Goal: Feedback & Contribution: Contribute content

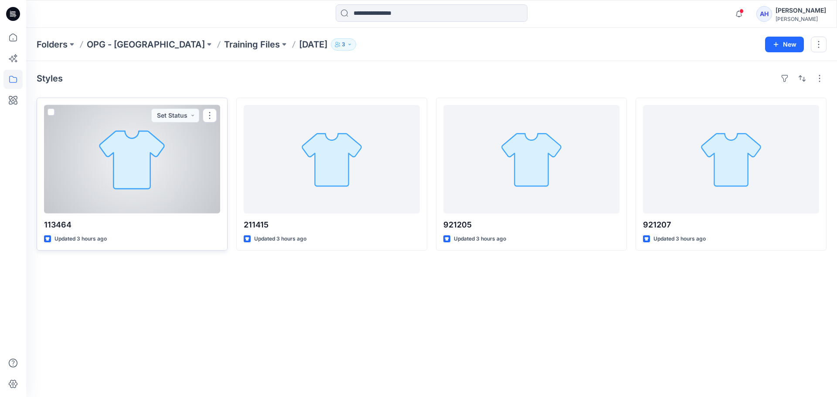
click at [136, 185] on div at bounding box center [132, 159] width 176 height 109
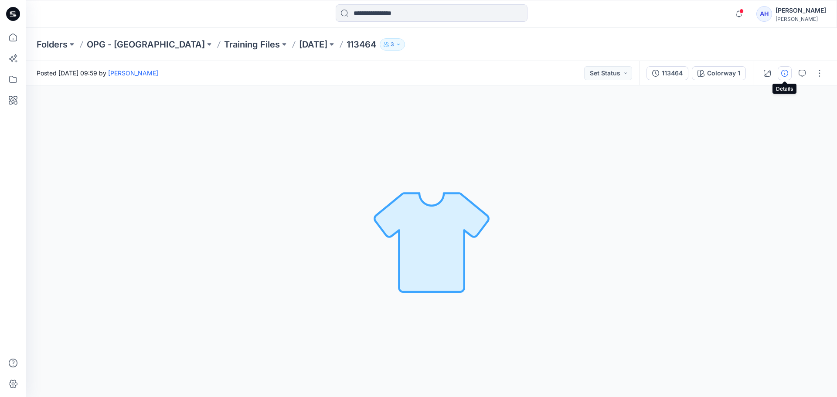
click at [787, 69] on button "button" at bounding box center [785, 73] width 14 height 14
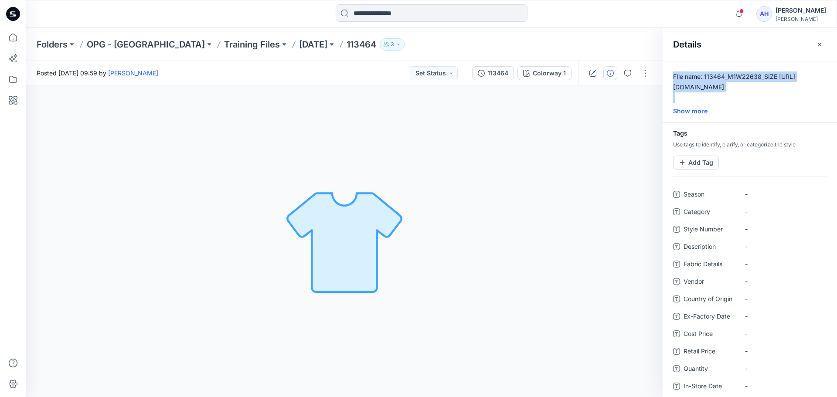
drag, startPoint x: 774, startPoint y: 88, endPoint x: 669, endPoint y: 73, distance: 106.1
click at [669, 73] on p "FIle name: 113464_M1W22638_SIZE M_2022_2_B53384_JO_07_5_24.bw File Location: \\…" at bounding box center [750, 87] width 174 height 31
click at [733, 89] on p "FIle name: 113464_M1W22638_SIZE M_2022_2_B53384_JO_07_5_24.bw File Location: \\…" at bounding box center [750, 87] width 174 height 31
click at [706, 77] on p "FIle name: 113464_M1W22638_SIZE M_2022_2_B53384_JO_07_5_24.bw File Location: \\…" at bounding box center [750, 87] width 174 height 31
drag, startPoint x: 705, startPoint y: 76, endPoint x: 771, endPoint y: 97, distance: 69.1
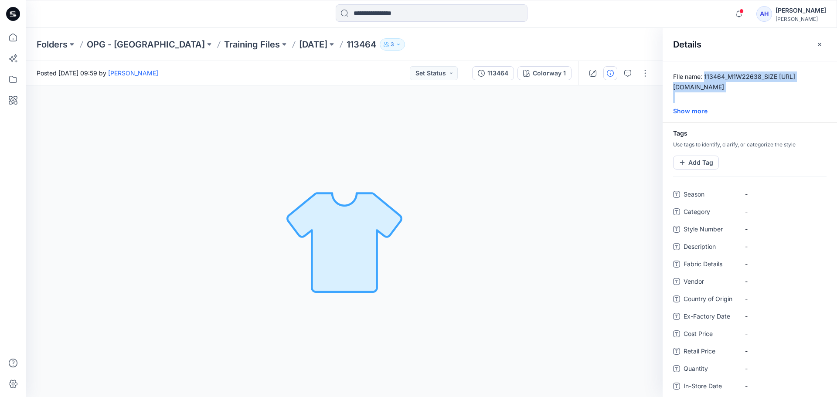
click at [771, 97] on p "FIle name: 113464_M1W22638_SIZE M_2022_2_B53384_JO_07_5_24.bw File Location: \\…" at bounding box center [750, 87] width 174 height 31
copy p "113464_M1W22638_SIZE M_2022_2_B53384_JO_07_5_24.bw"
click at [435, 212] on div "Colorway 1 Loading... Material Properties Loading..." at bounding box center [344, 241] width 637 height 312
click at [299, 46] on p "Sept. 23rd" at bounding box center [313, 44] width 28 height 12
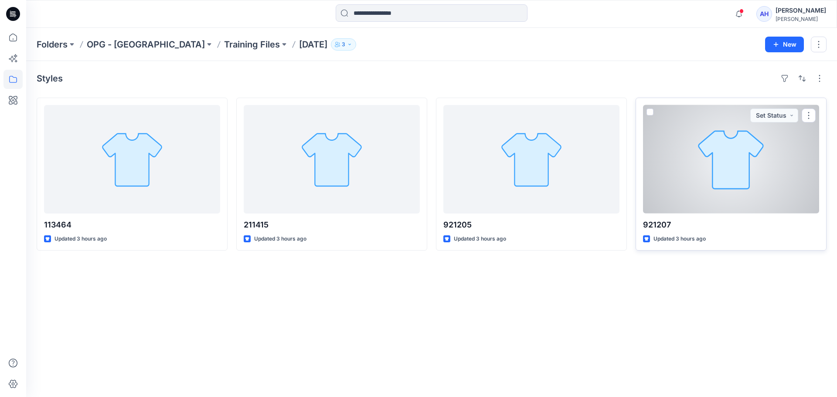
click at [715, 187] on div at bounding box center [731, 159] width 176 height 109
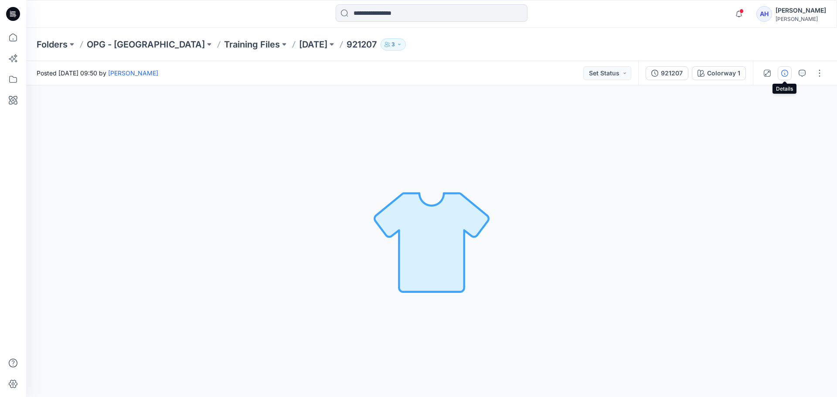
click at [783, 75] on button "button" at bounding box center [785, 73] width 14 height 14
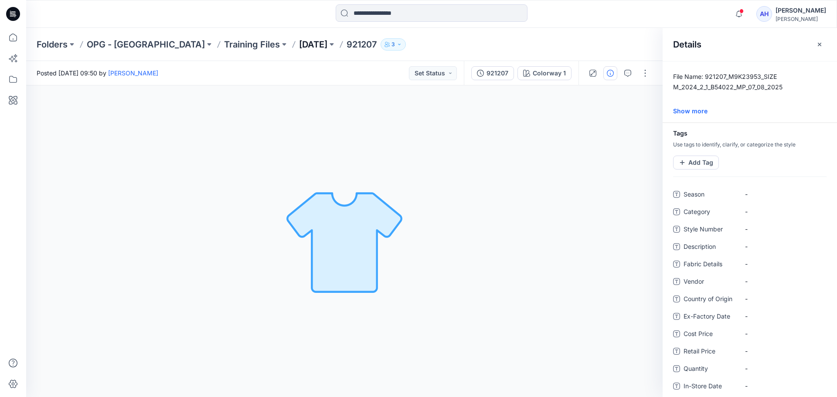
click at [299, 48] on p "Sept. 23rd" at bounding box center [313, 44] width 28 height 12
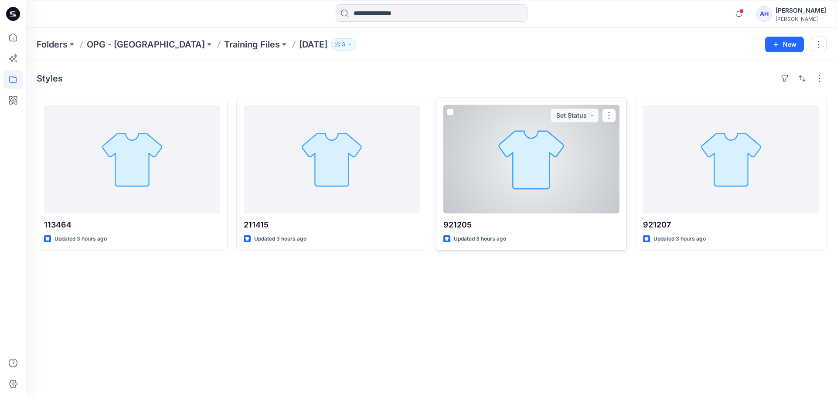
click at [553, 177] on div at bounding box center [531, 159] width 176 height 109
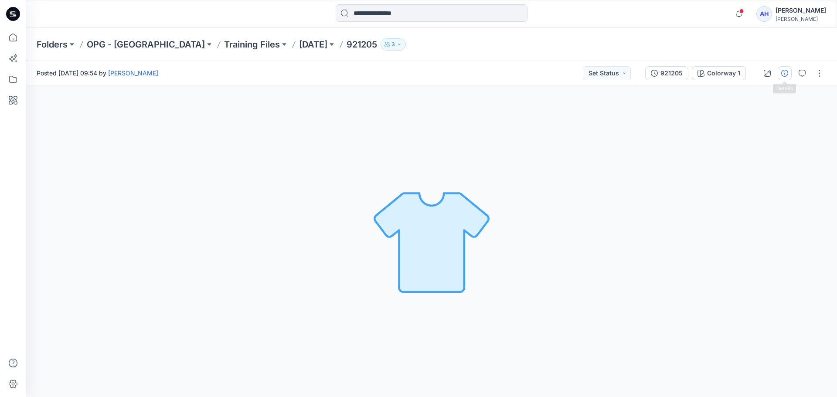
click at [784, 73] on icon "button" at bounding box center [784, 73] width 7 height 7
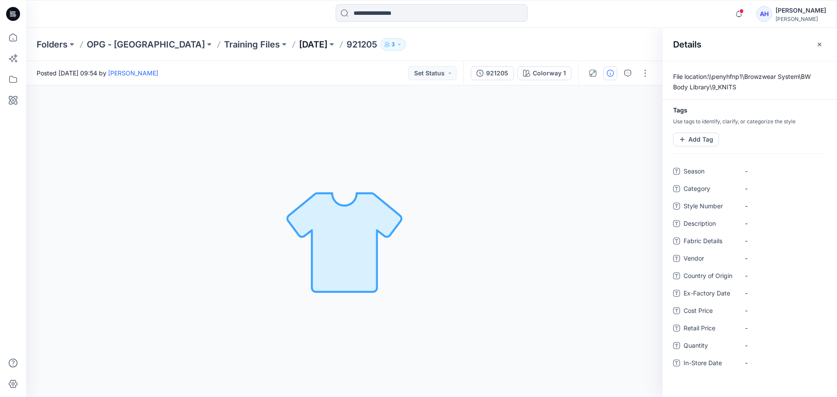
click at [299, 47] on p "Sept. 23rd" at bounding box center [313, 44] width 28 height 12
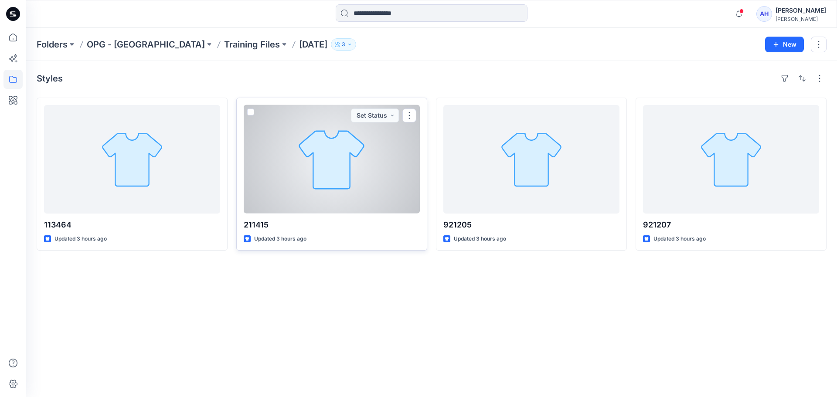
click at [321, 179] on div at bounding box center [332, 159] width 176 height 109
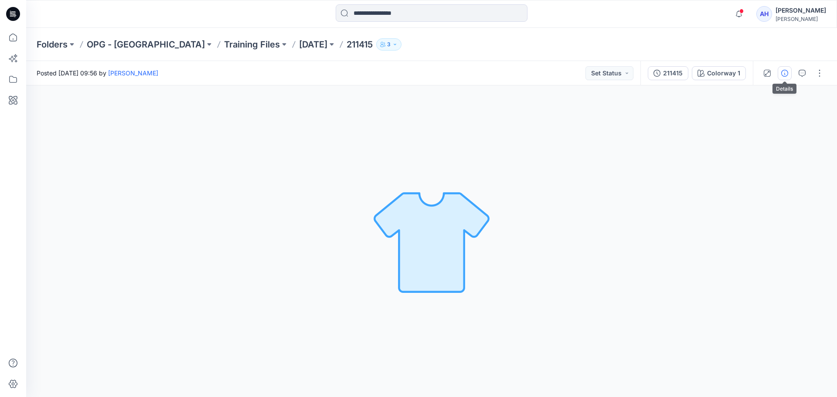
click at [783, 74] on icon "button" at bounding box center [784, 73] width 7 height 7
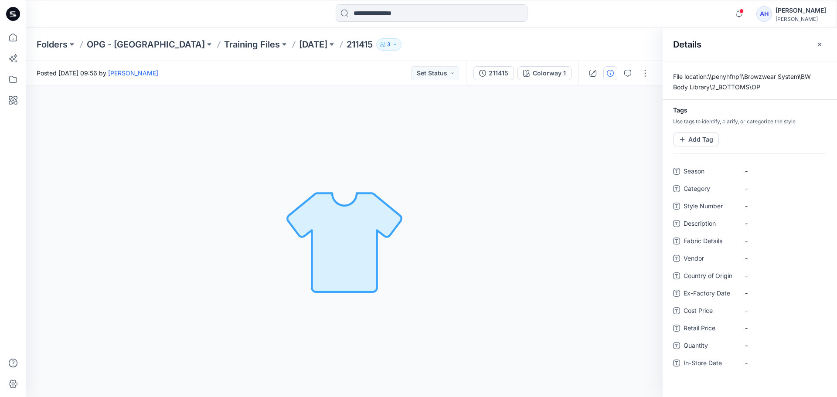
click at [768, 81] on p "File location:\\penyhfnp1\Browzwear System\BW Body Library\2_BOTTOMS\OP" at bounding box center [750, 82] width 174 height 21
drag, startPoint x: 764, startPoint y: 87, endPoint x: 660, endPoint y: 74, distance: 104.6
click at [660, 74] on div "Posted Tuesday, September 23, 2025 09:56 by Ashley Heller Set Status 211415 Col…" at bounding box center [431, 229] width 811 height 336
click at [729, 86] on p "File location:\\penyhfnp1\Browzwear System\BW Body Library\2_BOTTOMS\OP" at bounding box center [750, 82] width 174 height 21
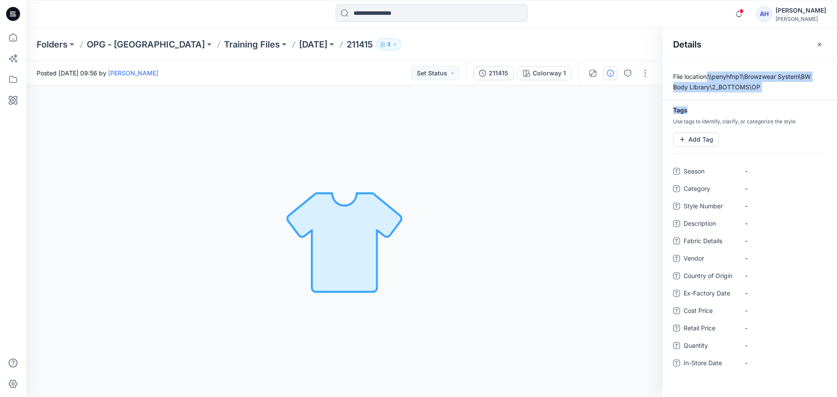
drag, startPoint x: 709, startPoint y: 78, endPoint x: 777, endPoint y: 99, distance: 70.5
click at [777, 99] on div "File location:\\penyhfnp1\Browzwear System\BW Body Library\2_BOTTOMS\OP" at bounding box center [750, 86] width 174 height 28
click at [764, 88] on p "File location:\\penyhfnp1\Browzwear System\BW Body Library\2_BOTTOMS\OP" at bounding box center [750, 82] width 174 height 21
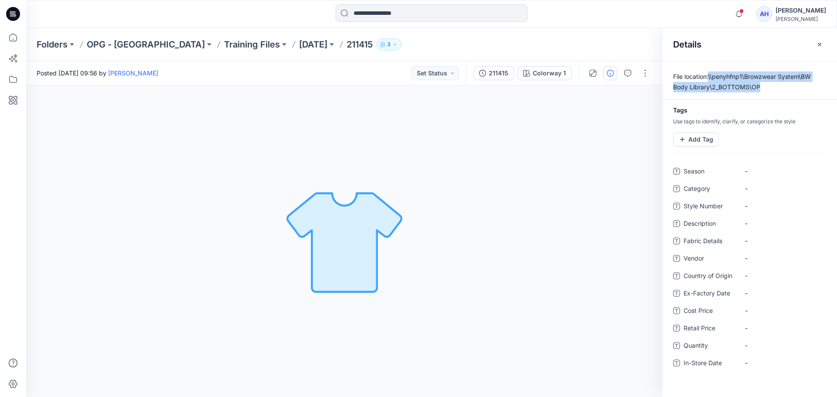
drag, startPoint x: 760, startPoint y: 88, endPoint x: 709, endPoint y: 78, distance: 51.1
click at [709, 78] on p "File location:\\penyhfnp1\Browzwear System\BW Body Library\2_BOTTOMS\OP" at bounding box center [750, 82] width 174 height 21
copy p "\\penyhfnp1\Browzwear System\BW Body Library\2_BOTTOMS\OP"
drag, startPoint x: 311, startPoint y: 47, endPoint x: 286, endPoint y: 44, distance: 25.0
click at [347, 44] on p "211415" at bounding box center [360, 44] width 26 height 12
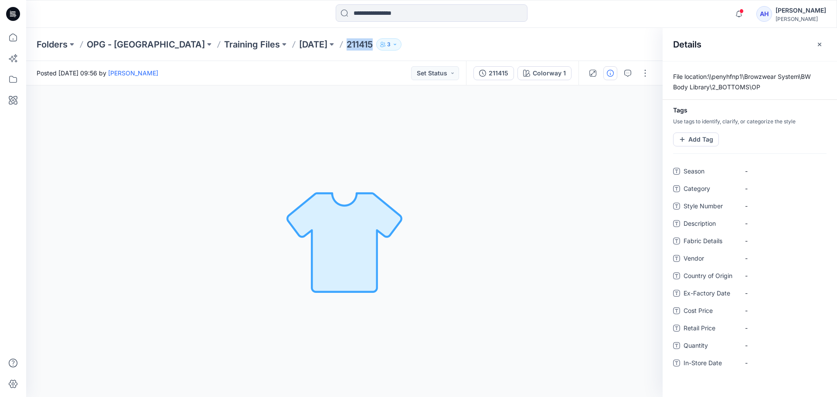
copy p "211415"
click at [299, 43] on p "Sept. 23rd" at bounding box center [313, 44] width 28 height 12
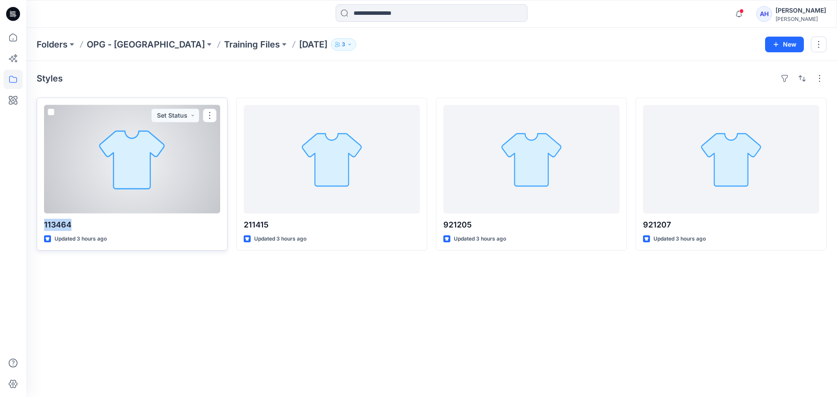
drag, startPoint x: 82, startPoint y: 226, endPoint x: 38, endPoint y: 224, distance: 44.5
click at [38, 224] on div "113464 Updated 3 hours ago Set Status" at bounding box center [132, 174] width 191 height 153
copy p "113464"
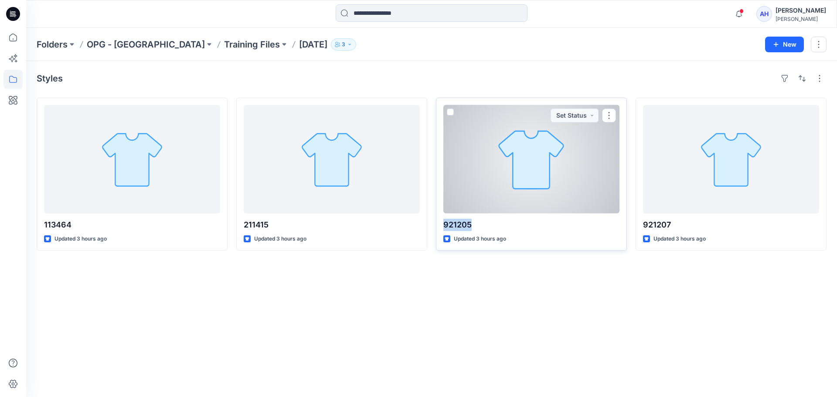
drag, startPoint x: 475, startPoint y: 226, endPoint x: 442, endPoint y: 225, distance: 33.6
click at [442, 225] on div "921205 Updated 3 hours ago Set Status" at bounding box center [531, 174] width 191 height 153
copy p "921205"
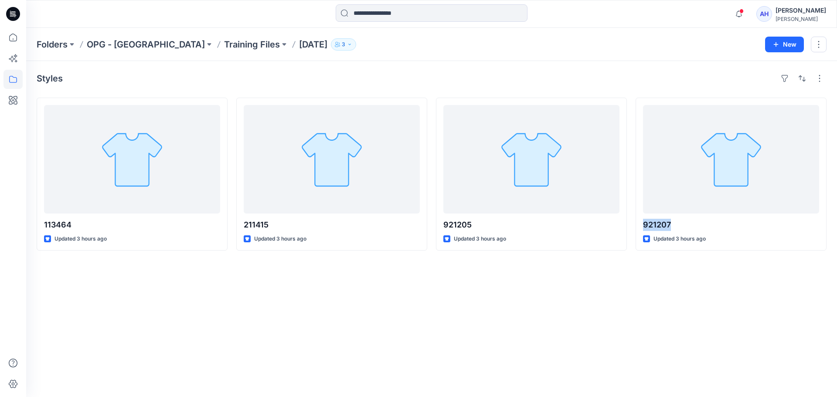
drag, startPoint x: 688, startPoint y: 224, endPoint x: 634, endPoint y: 222, distance: 54.5
click at [634, 222] on div "113464 Updated 3 hours ago 211415 Updated 3 hours ago 921205 Updated 3 hours ag…" at bounding box center [432, 174] width 790 height 153
copy p "921207"
click at [584, 290] on div "Styles 113464 Updated 3 hours ago 211415 Updated 3 hours ago 921205 Updated 3 h…" at bounding box center [431, 229] width 811 height 336
click at [232, 340] on div "Styles 113464 Updated 3 hours ago 211415 Updated 3 hours ago 921205 Updated 3 h…" at bounding box center [431, 229] width 811 height 336
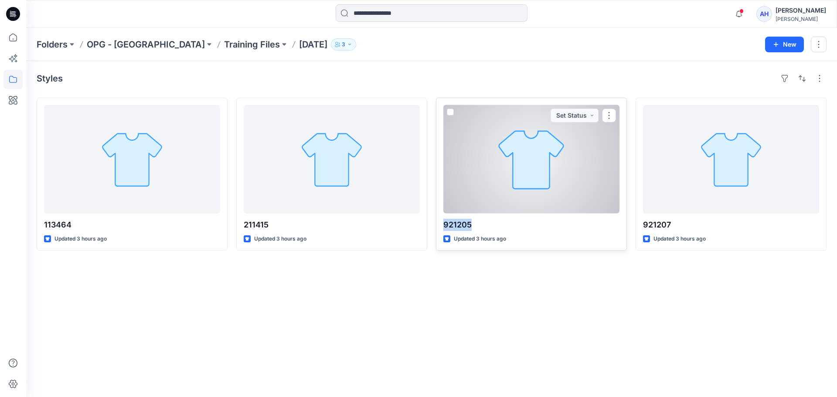
drag, startPoint x: 474, startPoint y: 225, endPoint x: 436, endPoint y: 228, distance: 38.1
click at [436, 228] on div "921205 Updated 3 hours ago Set Status" at bounding box center [531, 174] width 191 height 153
copy p "921205"
click at [562, 192] on div at bounding box center [531, 159] width 176 height 109
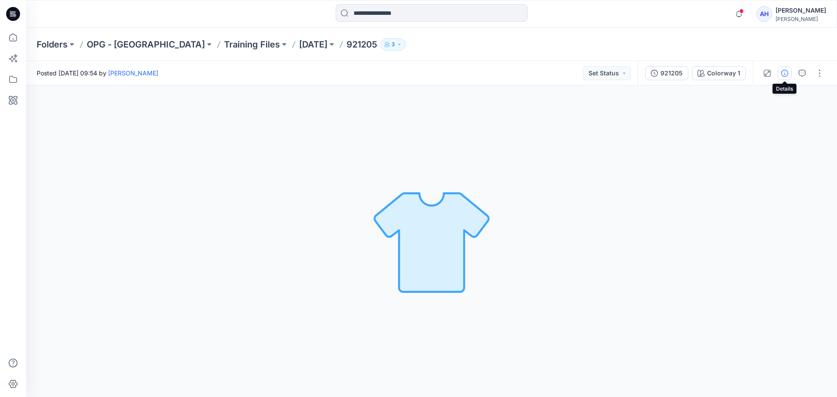
click at [785, 73] on icon "button" at bounding box center [784, 73] width 7 height 7
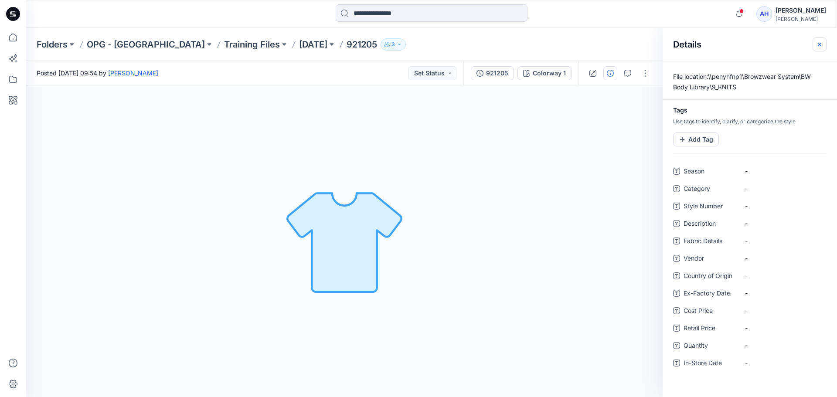
click at [818, 48] on button "button" at bounding box center [820, 44] width 14 height 14
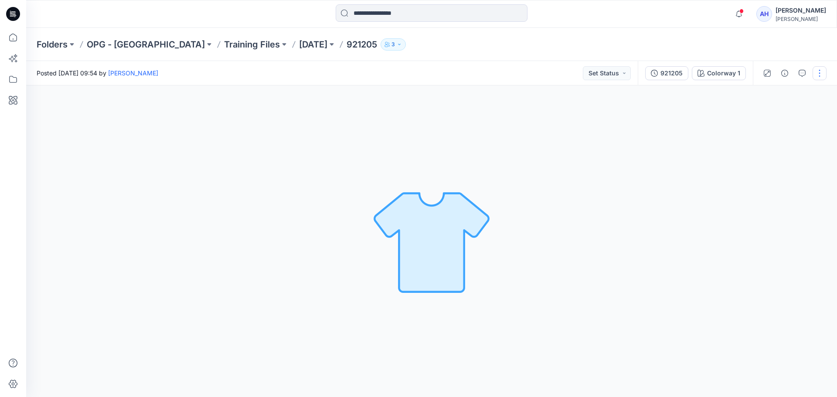
click at [820, 72] on button "button" at bounding box center [820, 73] width 14 height 14
click at [795, 119] on button "Edit" at bounding box center [783, 118] width 80 height 16
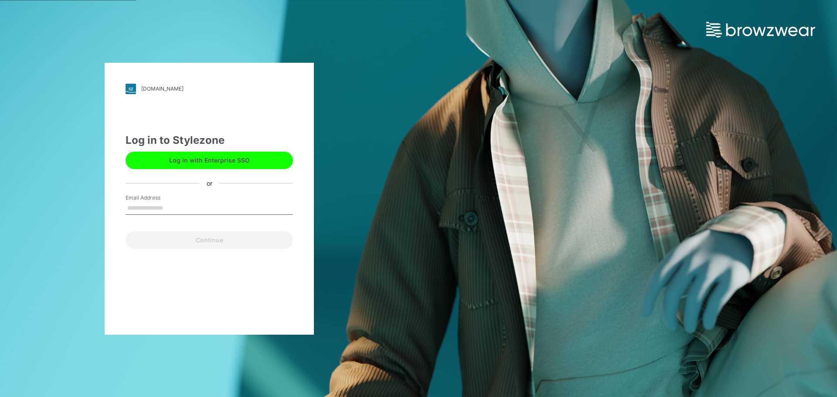
click at [133, 205] on input "Email Address" at bounding box center [209, 208] width 167 height 13
type input "**********"
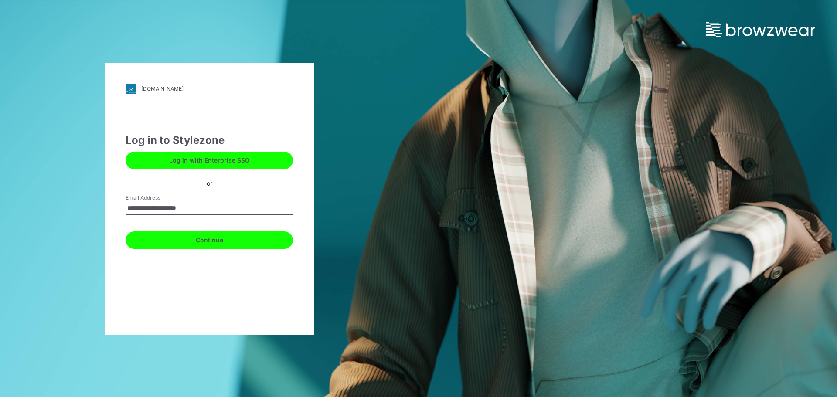
click at [212, 248] on button "Continue" at bounding box center [209, 240] width 167 height 17
click at [218, 247] on button "Continue" at bounding box center [209, 240] width 167 height 17
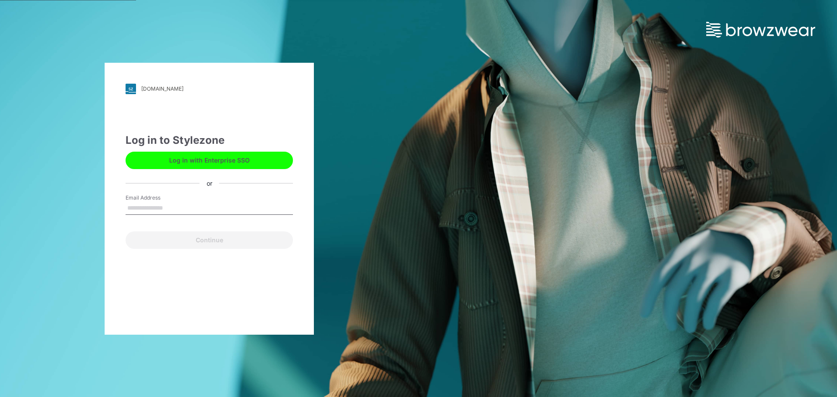
click at [170, 207] on input "Email Address" at bounding box center [209, 208] width 167 height 13
type input "**********"
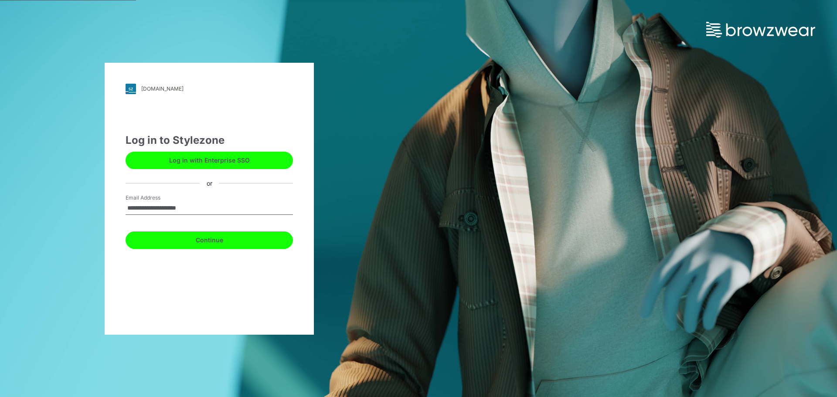
click at [215, 241] on button "Continue" at bounding box center [209, 240] width 167 height 17
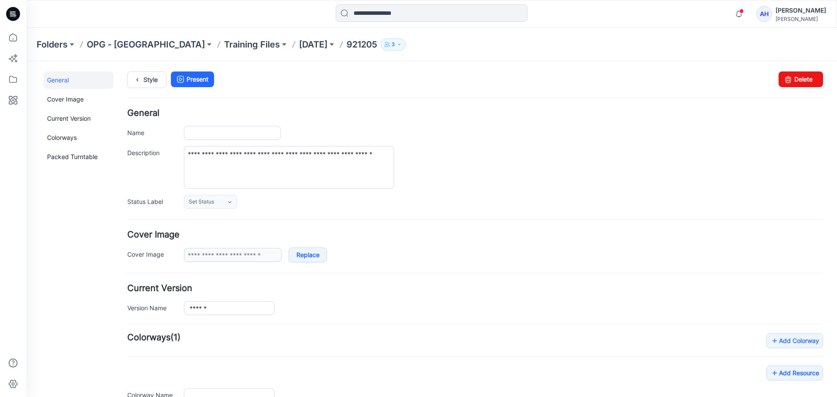
type input "******"
type input "**********"
click at [299, 46] on p "Sept. 23rd" at bounding box center [313, 44] width 28 height 12
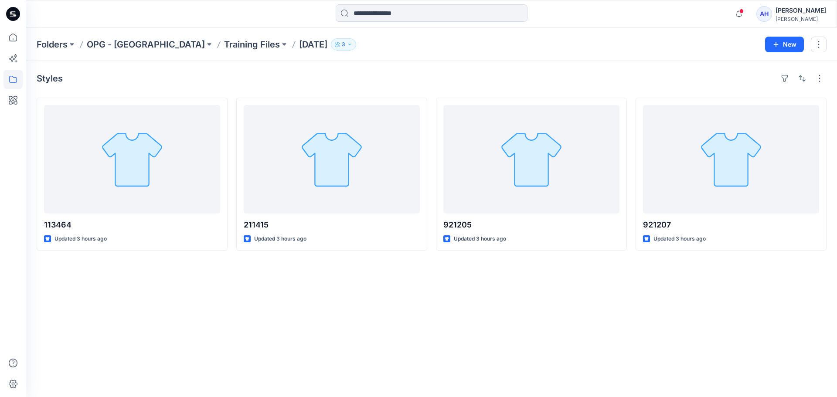
click at [601, 337] on div "Styles 113464 Updated 3 hours ago 211415 Updated 3 hours ago 921205 Updated 3 h…" at bounding box center [431, 229] width 811 height 336
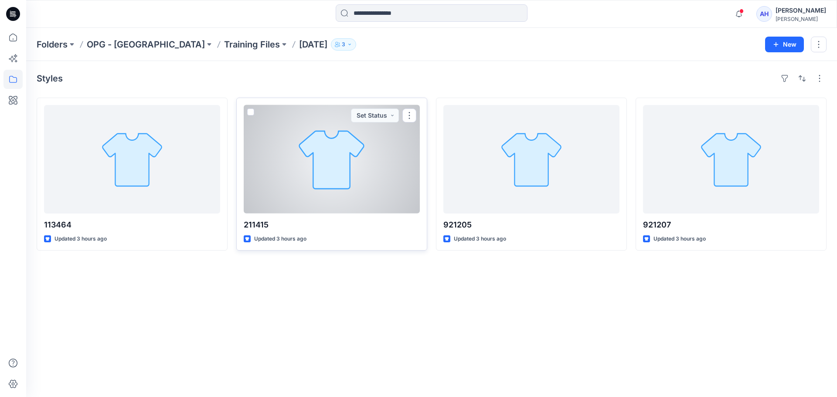
click at [372, 214] on div "211415 Updated 3 hours ago Set Status" at bounding box center [331, 174] width 191 height 153
click at [355, 153] on div at bounding box center [332, 159] width 176 height 109
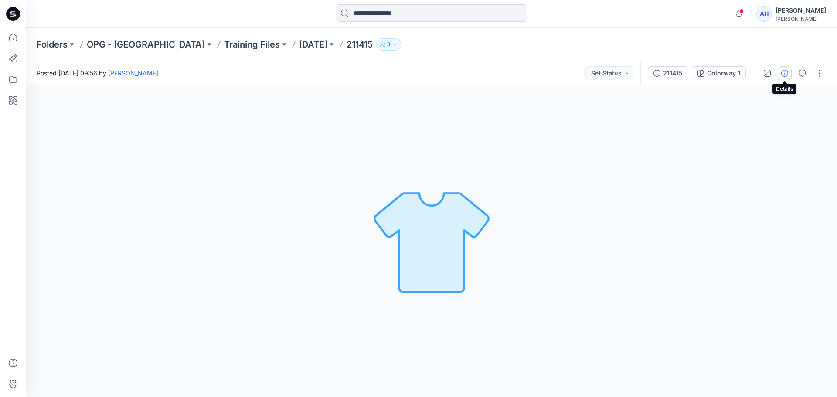
click at [787, 69] on button "button" at bounding box center [785, 73] width 14 height 14
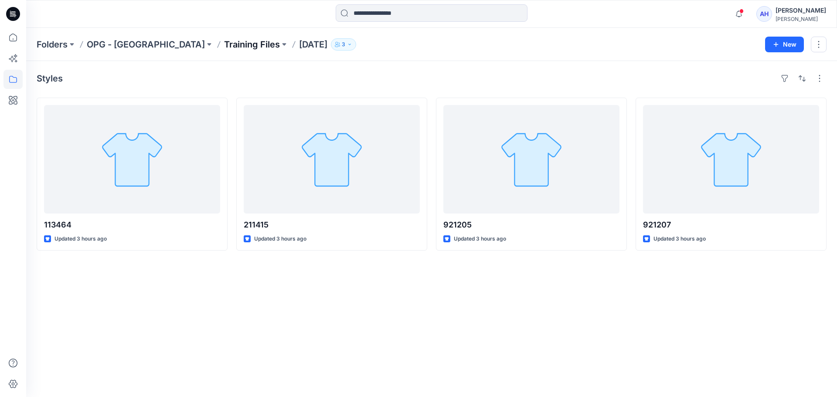
click at [224, 46] on p "Training Files" at bounding box center [252, 44] width 56 height 12
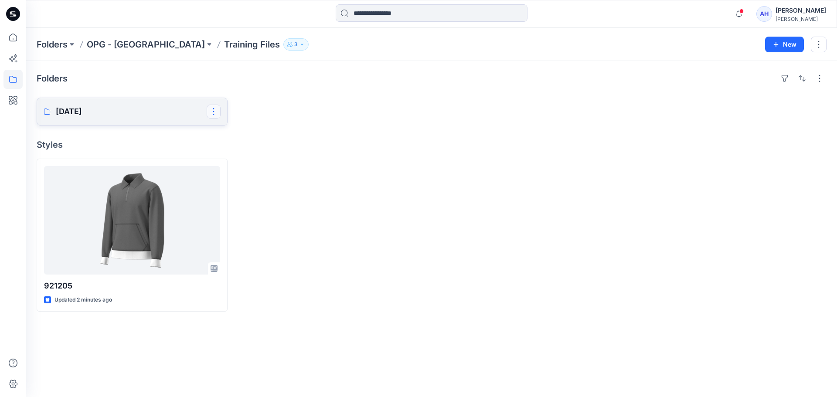
click at [215, 110] on button "button" at bounding box center [214, 112] width 14 height 14
click at [244, 167] on p "Delete Folder" at bounding box center [249, 168] width 50 height 9
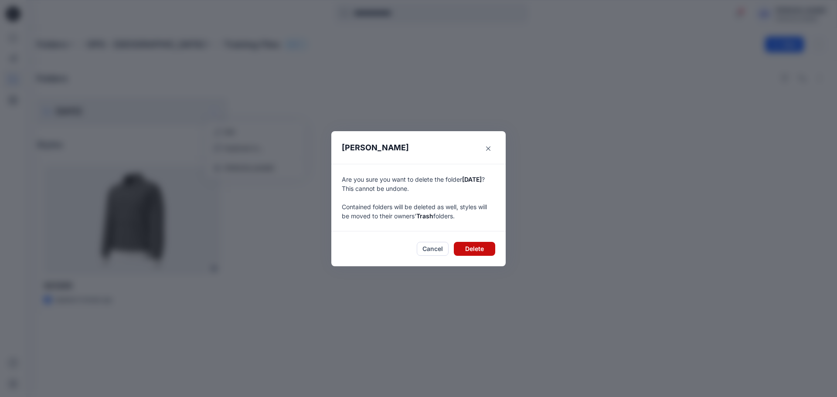
click at [477, 250] on button "Delete" at bounding box center [474, 249] width 41 height 14
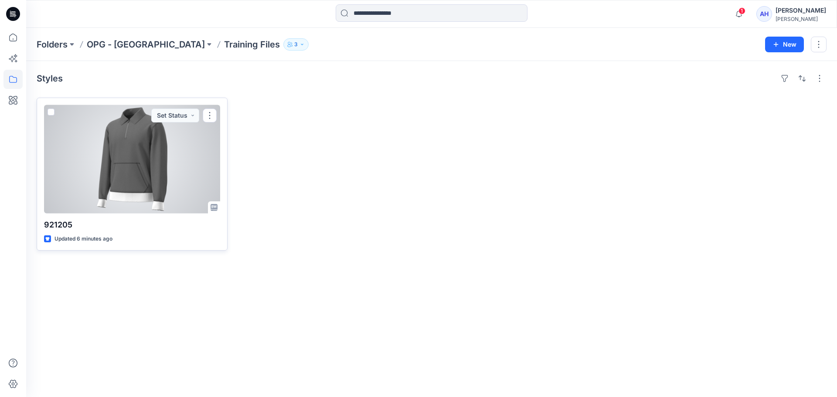
click at [184, 135] on div at bounding box center [132, 159] width 176 height 109
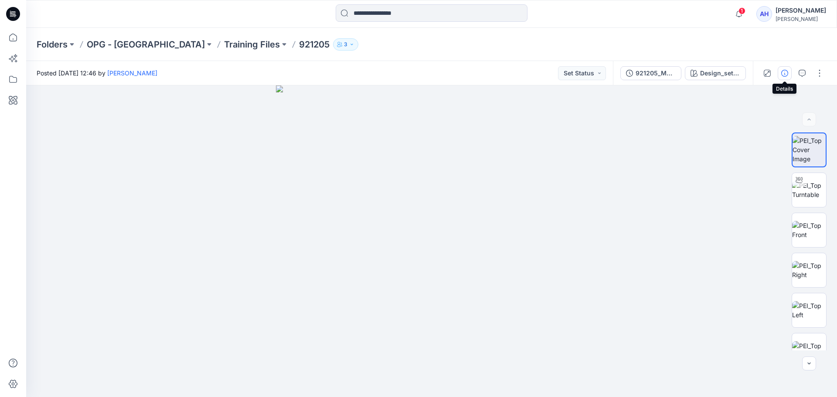
click at [788, 77] on button "button" at bounding box center [785, 73] width 14 height 14
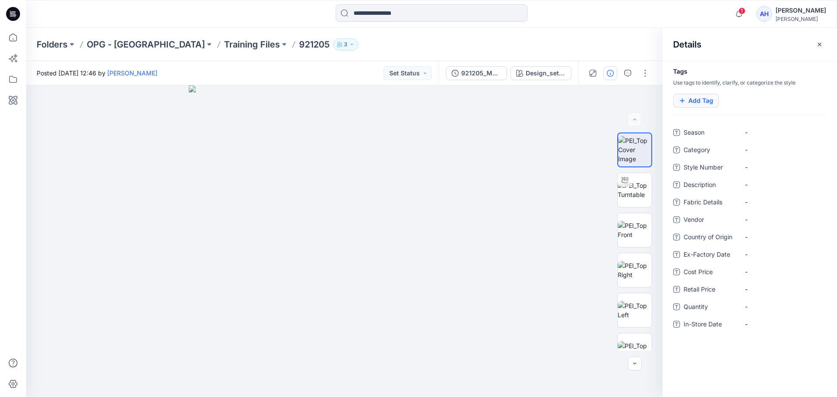
click at [699, 103] on button "Add Tag" at bounding box center [696, 101] width 46 height 14
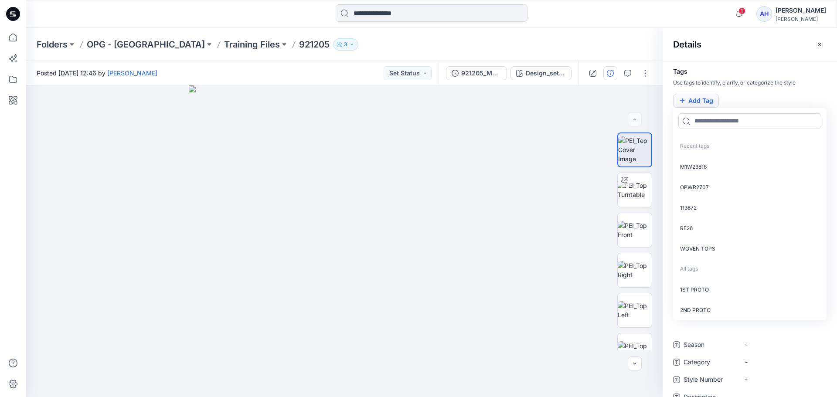
type input "*"
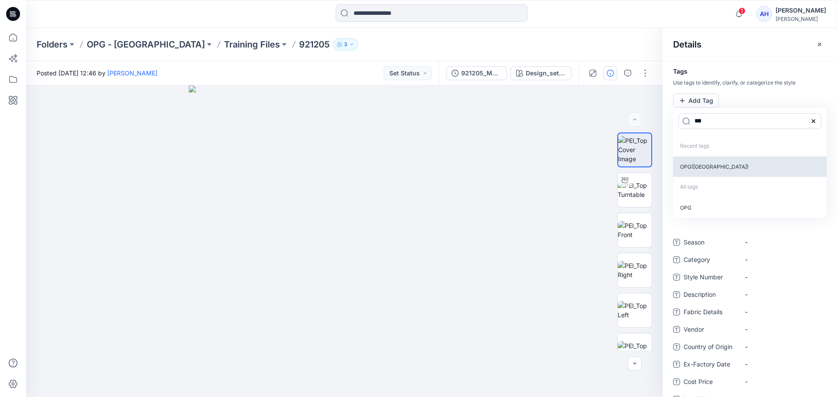
type input "***"
click at [707, 163] on p "OPG([GEOGRAPHIC_DATA])" at bounding box center [749, 167] width 153 height 20
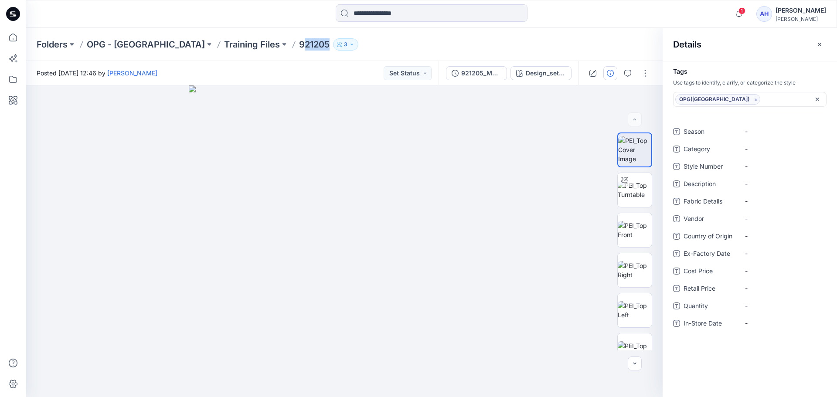
drag, startPoint x: 251, startPoint y: 49, endPoint x: 225, endPoint y: 51, distance: 25.3
click at [225, 51] on div "Folders OPG - NY Training Files 921205 3" at bounding box center [431, 44] width 811 height 33
drag, startPoint x: 223, startPoint y: 48, endPoint x: 254, endPoint y: 55, distance: 31.8
click at [254, 55] on div "Folders OPG - NY Training Files 921205 3" at bounding box center [431, 44] width 811 height 33
copy p "921205"
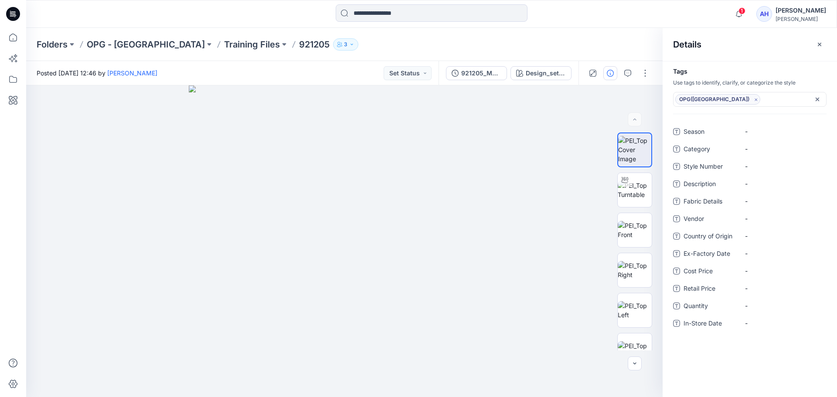
click at [753, 99] on div "OPG([GEOGRAPHIC_DATA])" at bounding box center [745, 99] width 140 height 10
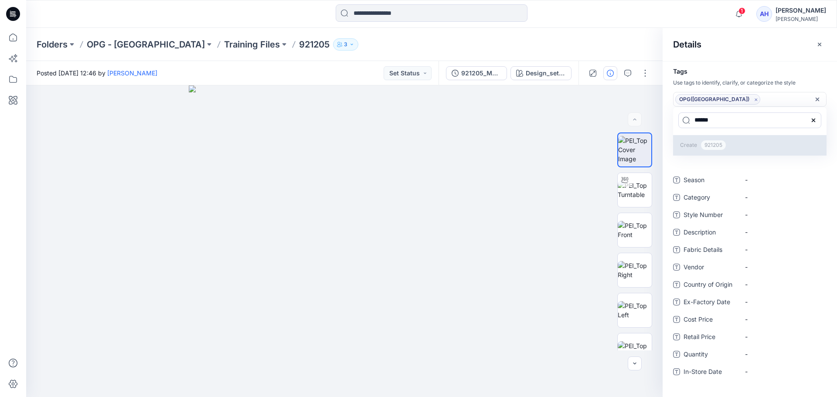
type input "******"
click at [722, 147] on span "921205" at bounding box center [714, 145] width 26 height 10
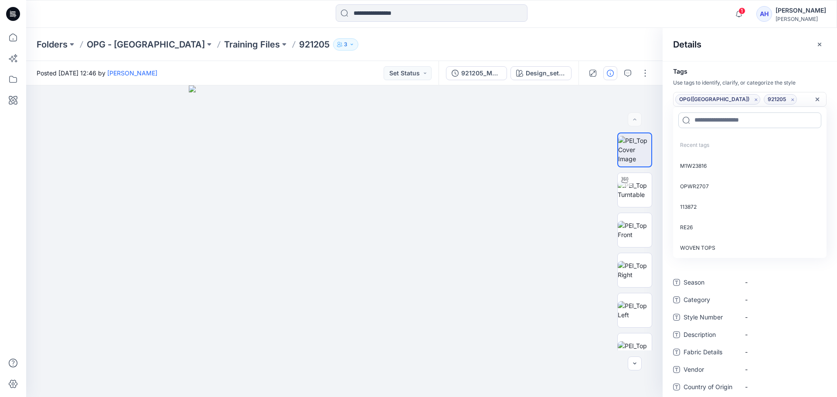
click at [712, 123] on input at bounding box center [749, 120] width 143 height 16
paste input "********"
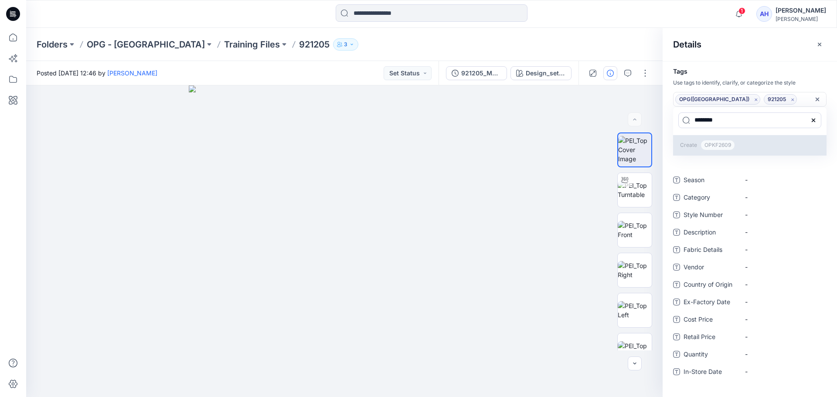
type input "********"
click at [719, 146] on span "OPKF2609" at bounding box center [718, 145] width 34 height 10
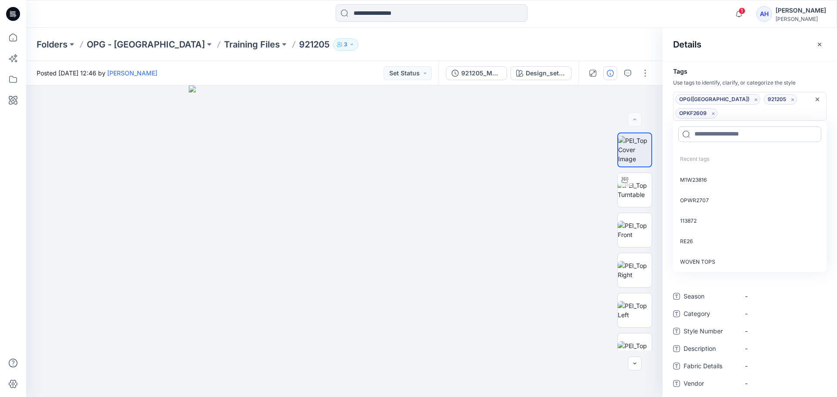
click at [723, 126] on input at bounding box center [749, 134] width 143 height 16
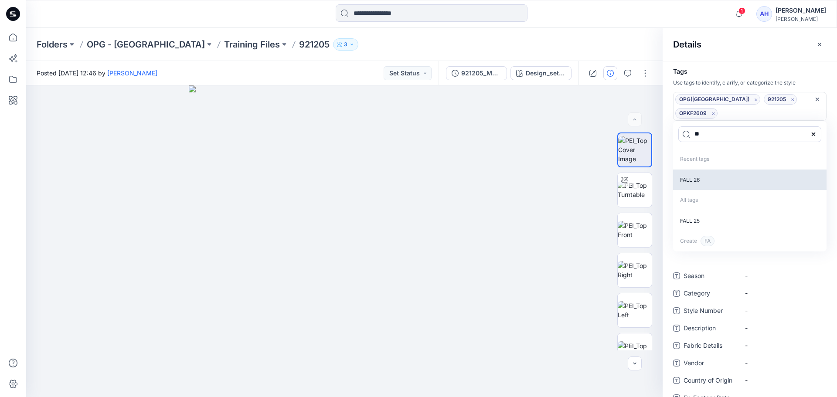
click at [709, 170] on p "FALL 26" at bounding box center [749, 180] width 153 height 20
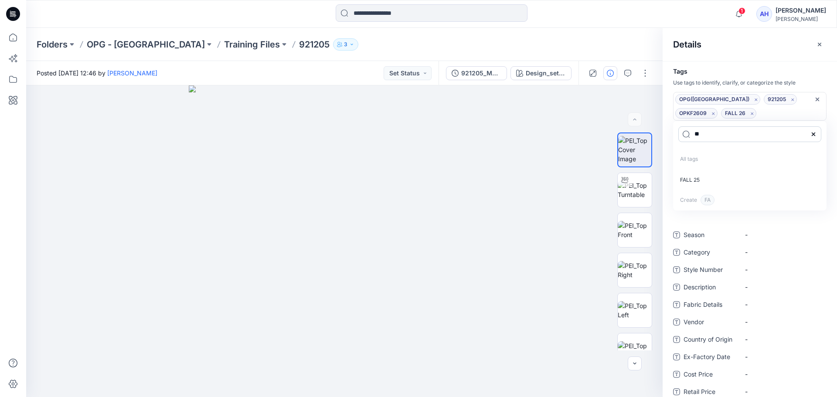
click at [726, 137] on input "**" at bounding box center [749, 134] width 143 height 16
type input "*"
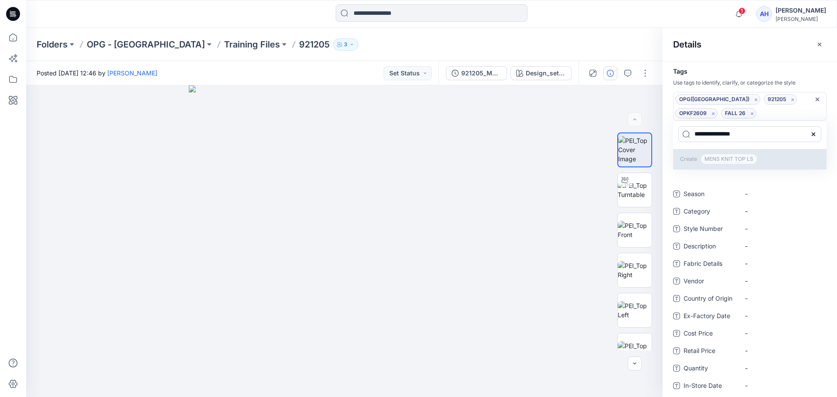
type input "**********"
click at [736, 157] on span "MENS KNIT TOP LS" at bounding box center [729, 159] width 57 height 10
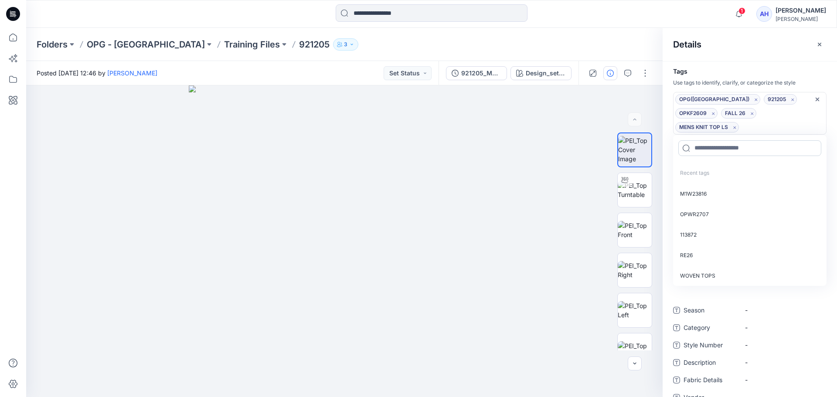
click at [736, 140] on input at bounding box center [749, 148] width 143 height 16
paste input "********"
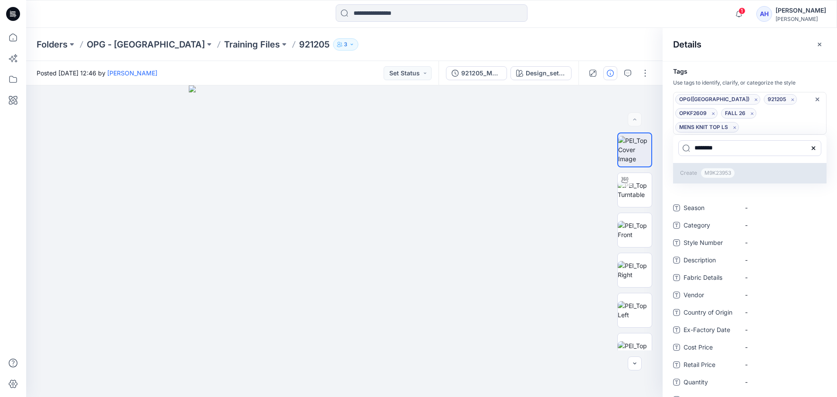
type input "********"
click at [728, 168] on span "M9K23953" at bounding box center [718, 173] width 34 height 10
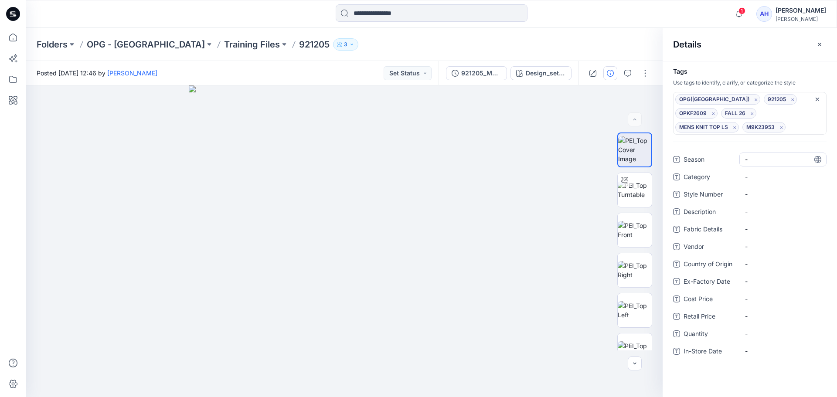
click at [763, 310] on div "Season - Category - Style Number - Description - Fabric Details - Vendor - Coun…" at bounding box center [749, 261] width 153 height 216
click at [773, 164] on span "-" at bounding box center [783, 159] width 76 height 9
type textarea "*******"
click at [773, 171] on div "-" at bounding box center [782, 177] width 87 height 14
type textarea "**********"
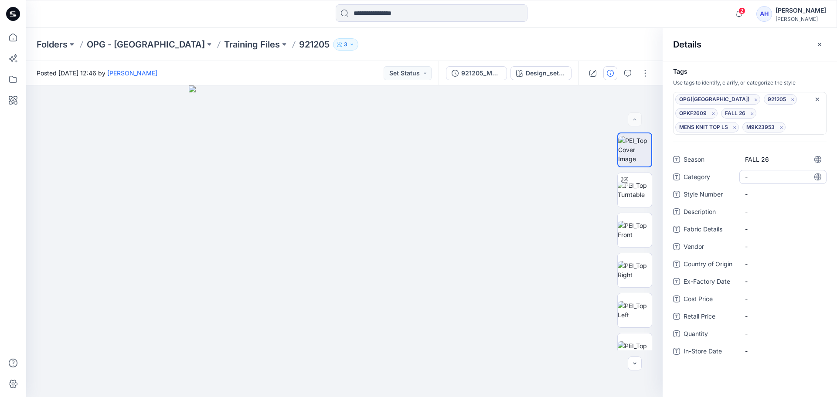
click at [760, 177] on span "-" at bounding box center [783, 176] width 76 height 9
type textarea "**********"
click at [766, 192] on Number "-" at bounding box center [783, 194] width 76 height 9
type textarea "********"
click at [767, 240] on div "-" at bounding box center [782, 247] width 87 height 14
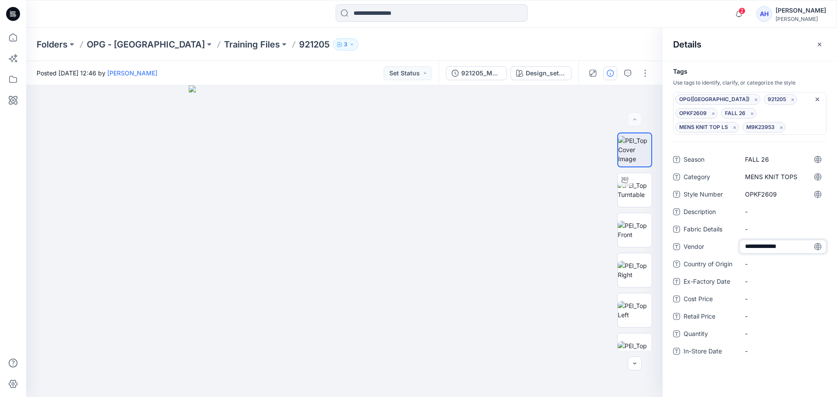
type textarea "**********"
click at [780, 265] on Origin "-" at bounding box center [783, 263] width 76 height 9
click at [599, 37] on div "Folders OPG - NY Training Files 921205 3" at bounding box center [431, 44] width 811 height 33
click at [224, 43] on p "Training Files" at bounding box center [252, 44] width 56 height 12
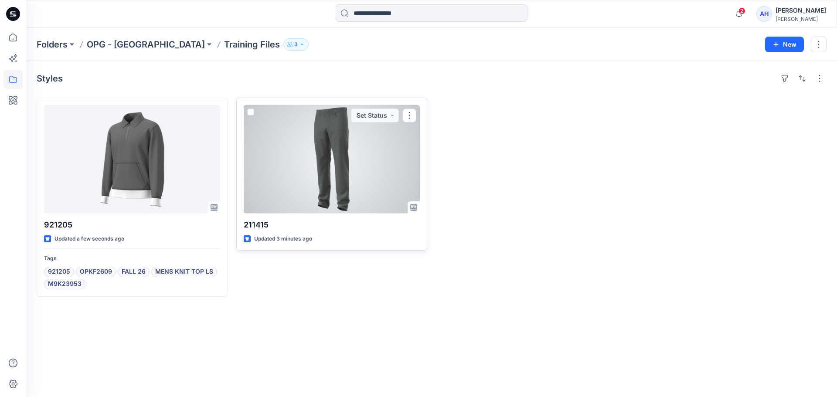
click at [340, 238] on div "Updated 3 minutes ago" at bounding box center [332, 239] width 176 height 9
click at [341, 183] on div at bounding box center [332, 159] width 176 height 109
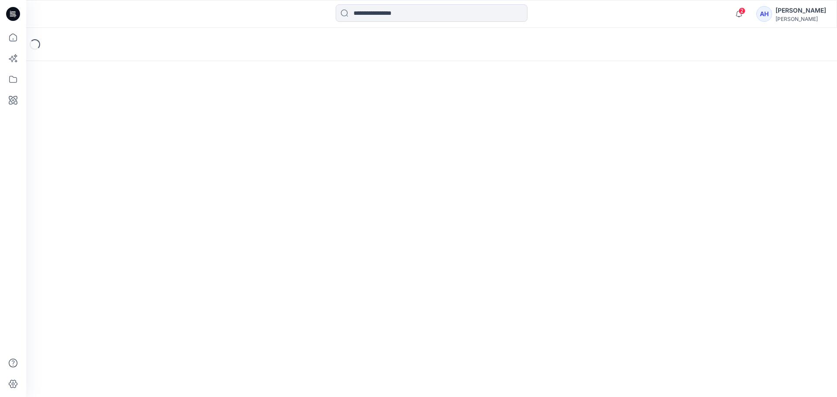
click at [341, 183] on div "Loading..." at bounding box center [431, 212] width 811 height 369
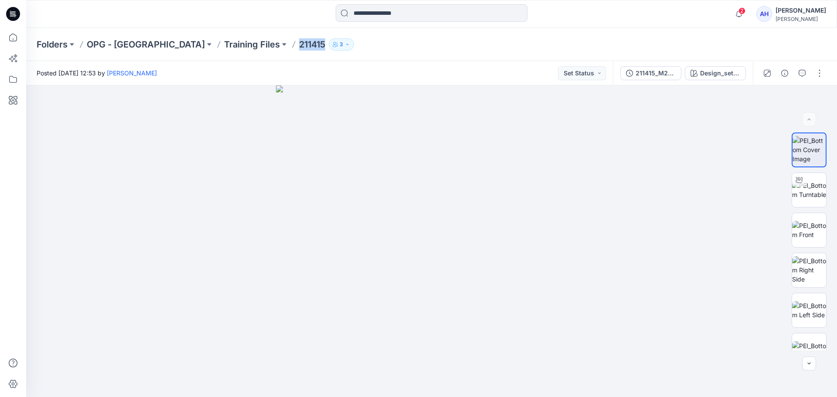
drag, startPoint x: 249, startPoint y: 48, endPoint x: 223, endPoint y: 45, distance: 26.3
click at [299, 45] on p "211415" at bounding box center [312, 44] width 26 height 12
copy p "211415"
click at [782, 76] on icon "button" at bounding box center [784, 73] width 7 height 7
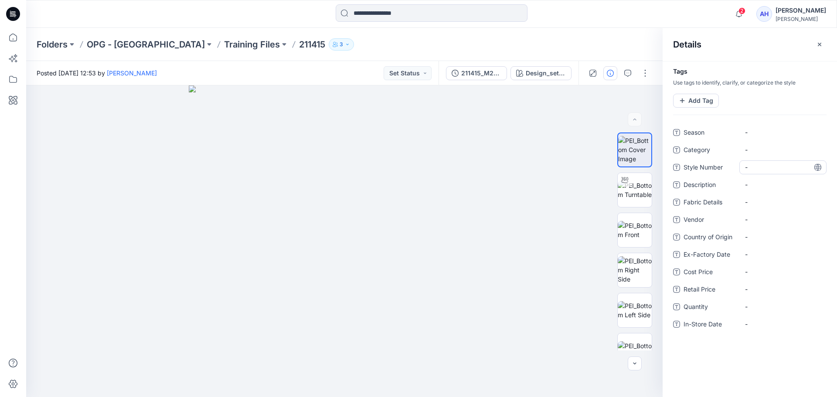
click at [764, 167] on Number "-" at bounding box center [783, 167] width 76 height 9
type textarea "********"
click at [696, 99] on button "Add Tag" at bounding box center [696, 101] width 46 height 14
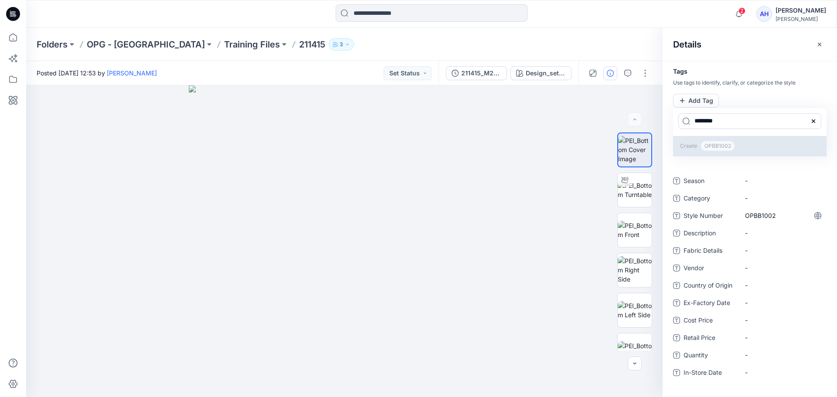
type input "********"
click at [733, 144] on span "OPBB1002" at bounding box center [718, 146] width 34 height 10
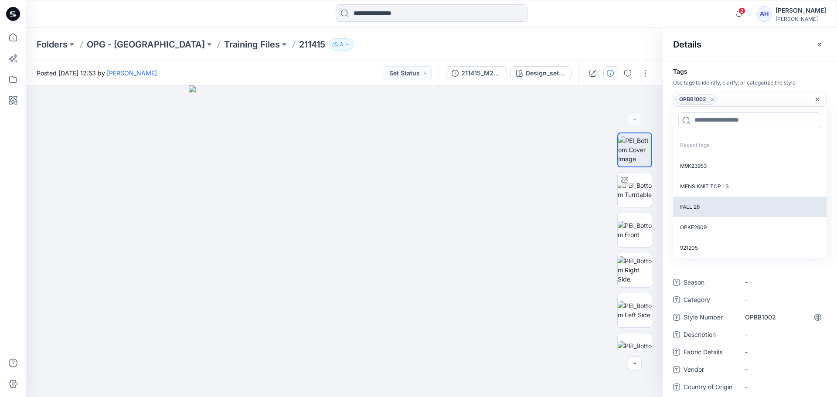
click at [718, 206] on p "FALL 26" at bounding box center [749, 207] width 153 height 20
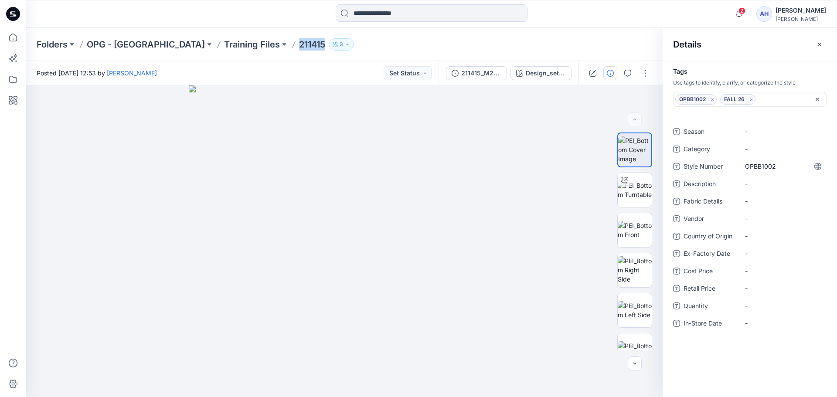
drag, startPoint x: 248, startPoint y: 45, endPoint x: 219, endPoint y: 47, distance: 28.4
click at [219, 47] on div "Folders OPG - NY Training Files 211415 3" at bounding box center [398, 44] width 722 height 12
copy p "211415"
click at [781, 103] on div "OPBB1002 FALL 26" at bounding box center [745, 99] width 140 height 10
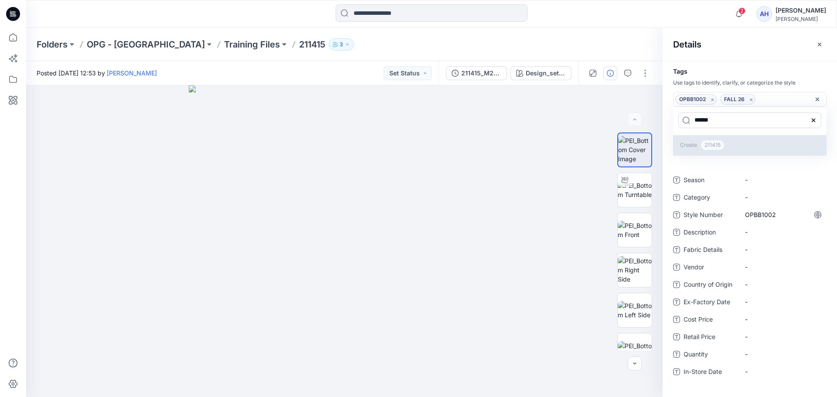
type input "******"
click at [732, 145] on p "Create 211415" at bounding box center [749, 145] width 153 height 20
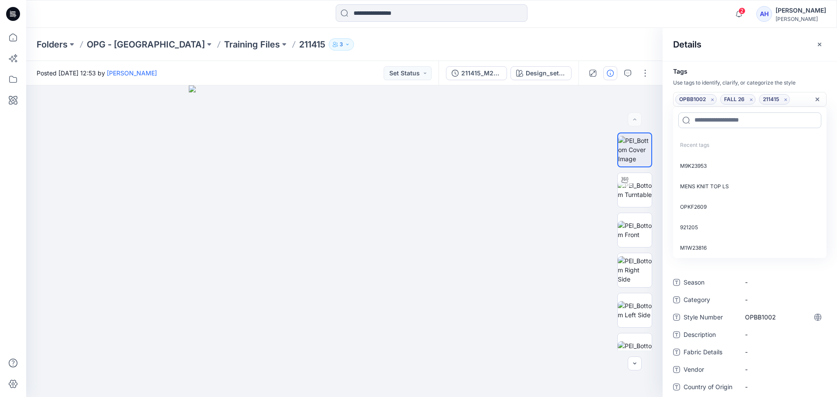
click at [745, 123] on input at bounding box center [749, 120] width 143 height 16
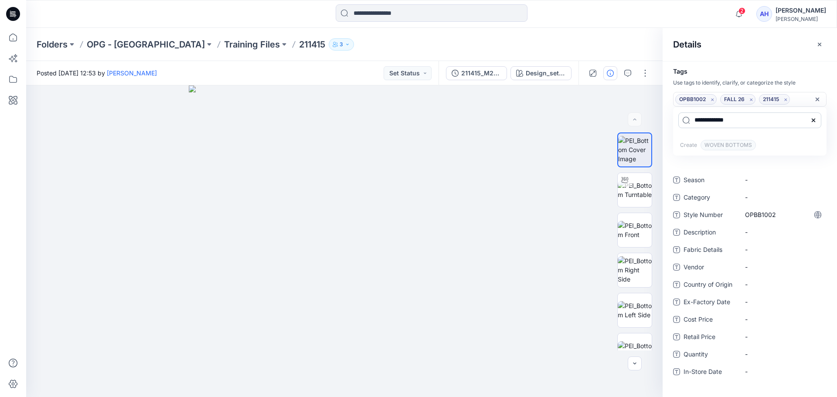
type input "**********"
click at [745, 142] on span "WOVEN BOTTOMS" at bounding box center [728, 145] width 55 height 10
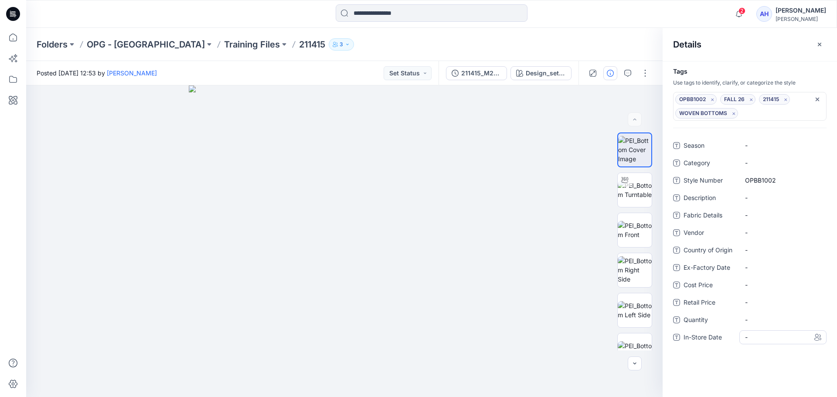
click at [758, 331] on div "Season - Category - Style Number OPBB1002 Description - Fabric Details - Vendor…" at bounding box center [749, 247] width 153 height 216
click at [781, 182] on Number "OPBB1002" at bounding box center [783, 180] width 76 height 9
drag, startPoint x: 781, startPoint y: 182, endPoint x: 736, endPoint y: 181, distance: 44.9
click at [736, 181] on div "Style Number ********" at bounding box center [749, 181] width 153 height 14
click at [751, 112] on div "OPBB1002 FALL 26 211415 WOVEN BOTTOMS" at bounding box center [745, 106] width 140 height 24
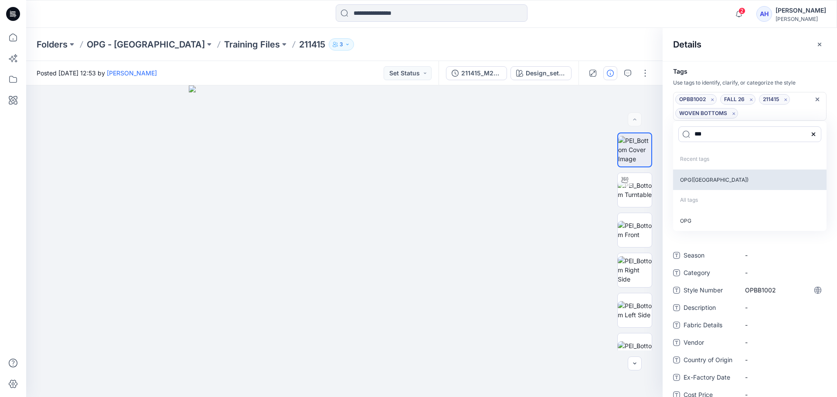
type input "***"
click at [734, 184] on p "OPG([GEOGRAPHIC_DATA])" at bounding box center [749, 180] width 153 height 20
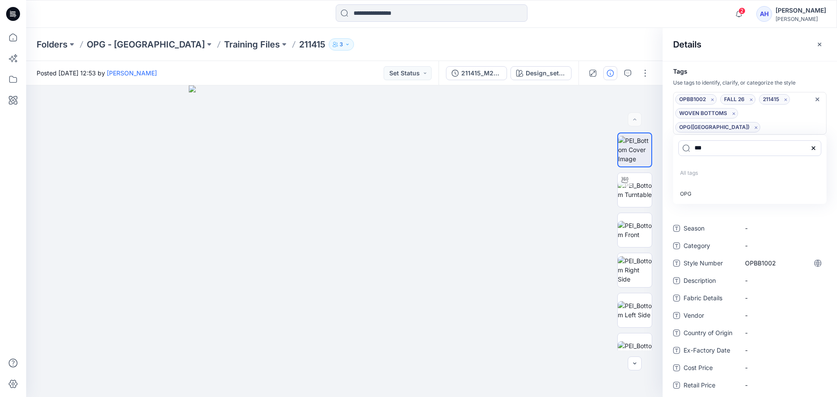
click at [815, 140] on div at bounding box center [814, 148] width 16 height 16
click at [770, 50] on div "Details" at bounding box center [750, 44] width 174 height 33
click at [224, 44] on p "Training Files" at bounding box center [252, 44] width 56 height 12
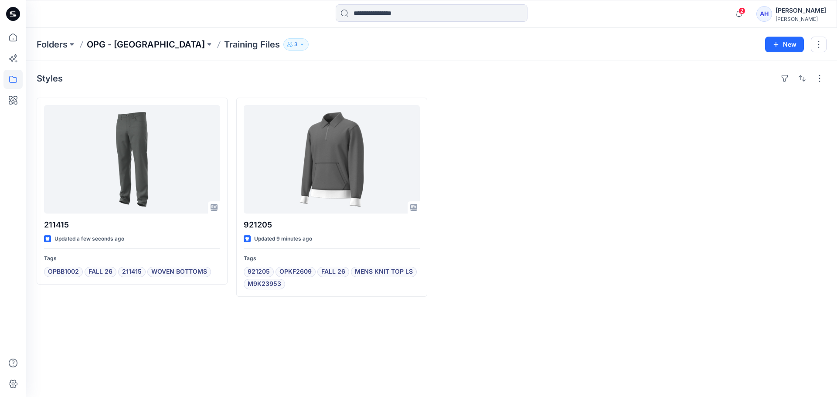
click at [99, 43] on p "OPG - [GEOGRAPHIC_DATA]" at bounding box center [146, 44] width 118 height 12
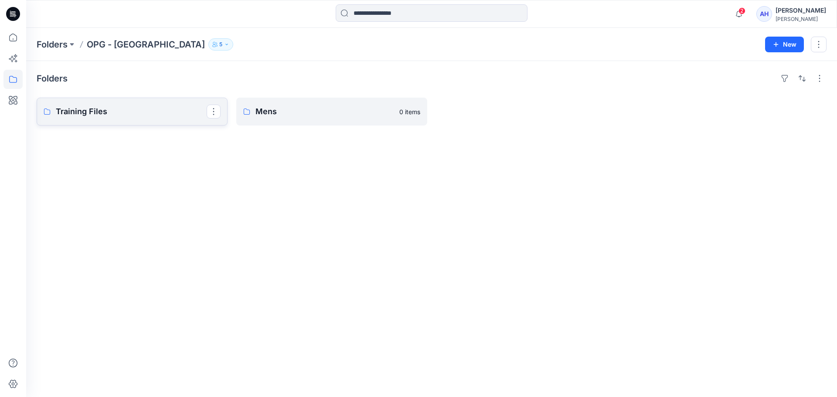
click at [132, 116] on p "Training Files" at bounding box center [131, 112] width 151 height 12
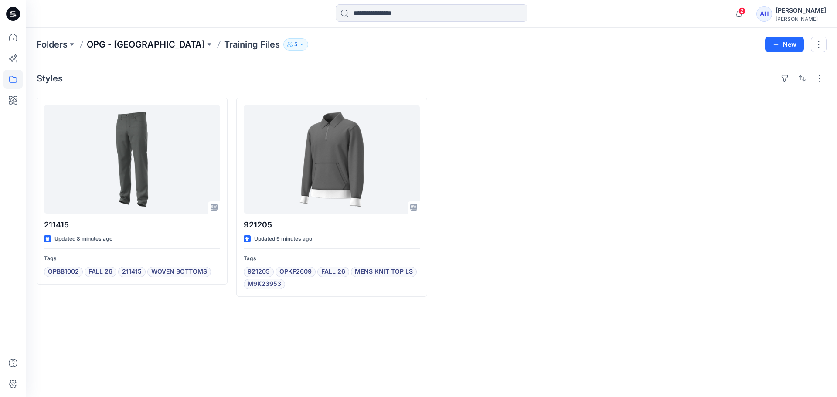
click at [114, 43] on p "OPG - [GEOGRAPHIC_DATA]" at bounding box center [146, 44] width 118 height 12
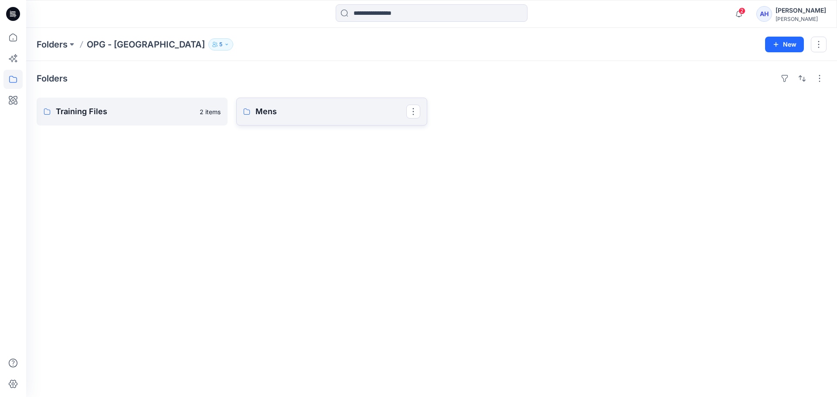
click at [336, 111] on p "Mens" at bounding box center [330, 112] width 151 height 12
click at [113, 42] on p "OPG - [GEOGRAPHIC_DATA]" at bounding box center [146, 44] width 118 height 12
click at [155, 114] on p "Training Files" at bounding box center [131, 112] width 151 height 12
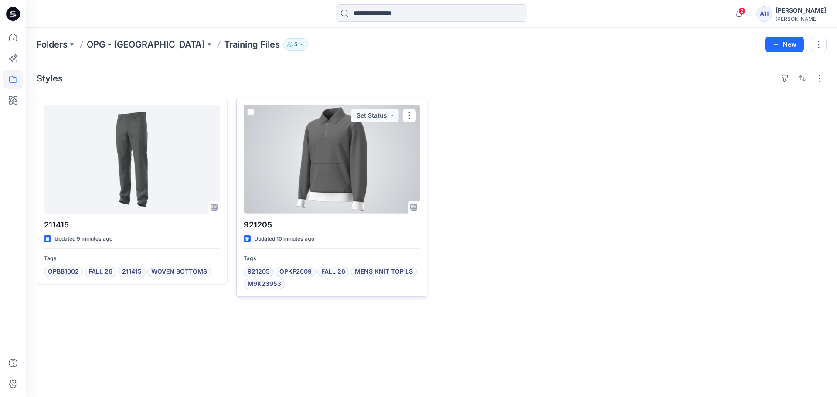
click at [311, 184] on div at bounding box center [332, 159] width 176 height 109
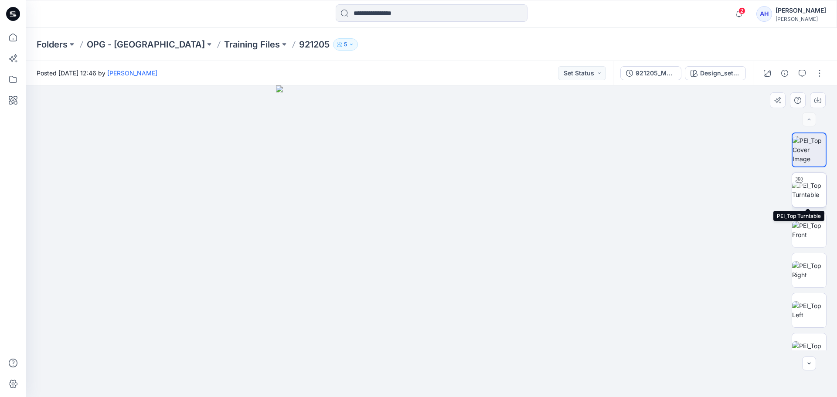
click at [812, 195] on img at bounding box center [809, 190] width 34 height 18
drag, startPoint x: 474, startPoint y: 381, endPoint x: 481, endPoint y: 344, distance: 38.1
click at [481, 344] on div at bounding box center [431, 241] width 811 height 312
drag, startPoint x: 476, startPoint y: 282, endPoint x: 455, endPoint y: 194, distance: 89.8
click at [346, 67] on div "Posted Tuesday, September 23, 2025 12:46 by Ashley Heller Set Status 921205_M9K…" at bounding box center [431, 229] width 811 height 336
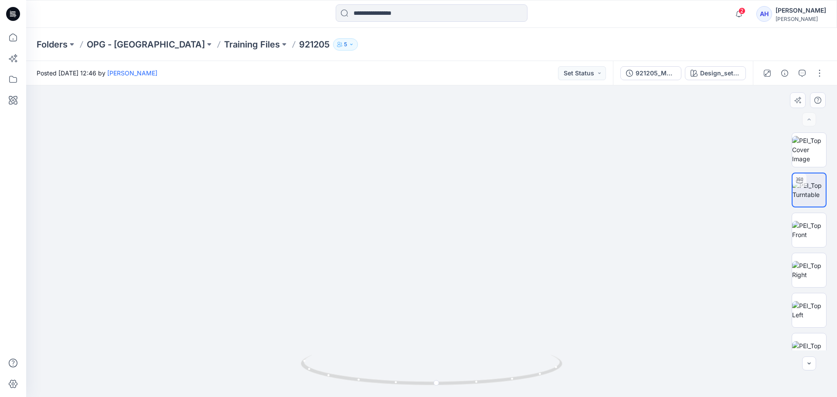
drag, startPoint x: 465, startPoint y: 206, endPoint x: 382, endPoint y: 215, distance: 84.2
click at [382, 215] on img at bounding box center [431, 95] width 729 height 603
drag, startPoint x: 522, startPoint y: 340, endPoint x: 525, endPoint y: 418, distance: 78.1
click at [525, 397] on html "2 Notifications 921278 Style has been moved to Knit Tops folder. Tuesday, Septe…" at bounding box center [418, 198] width 837 height 397
drag, startPoint x: 547, startPoint y: 374, endPoint x: 305, endPoint y: 370, distance: 242.4
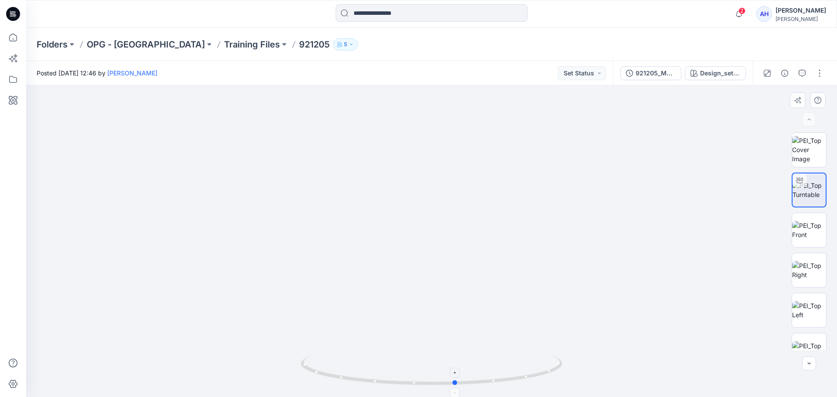
click at [305, 370] on icon at bounding box center [433, 371] width 264 height 33
click at [805, 222] on img at bounding box center [809, 230] width 34 height 18
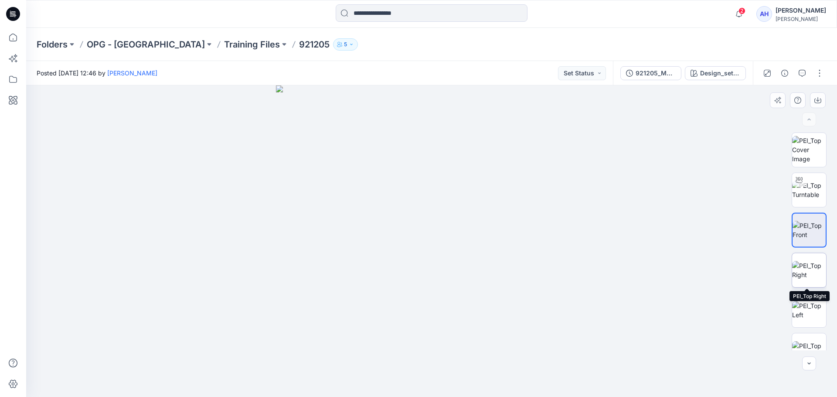
click at [814, 274] on img at bounding box center [809, 270] width 34 height 18
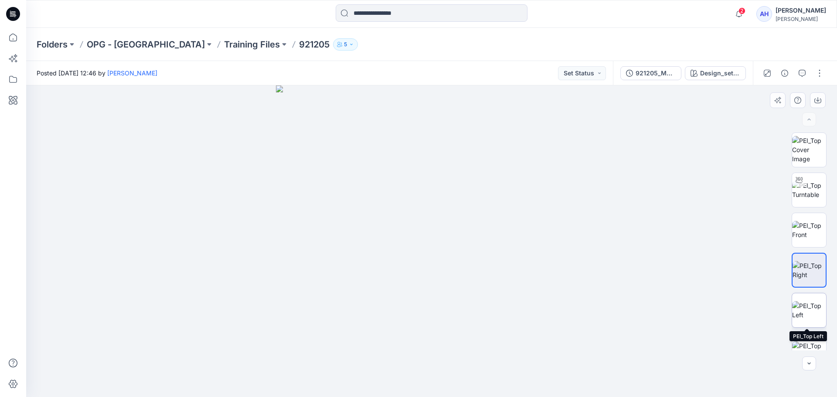
click at [811, 304] on img at bounding box center [809, 310] width 34 height 18
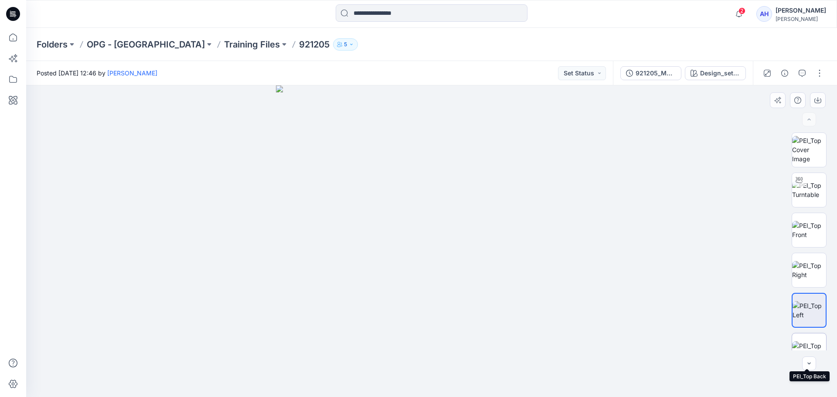
click at [813, 341] on img at bounding box center [809, 350] width 34 height 18
click at [814, 364] on button "button" at bounding box center [809, 364] width 14 height 14
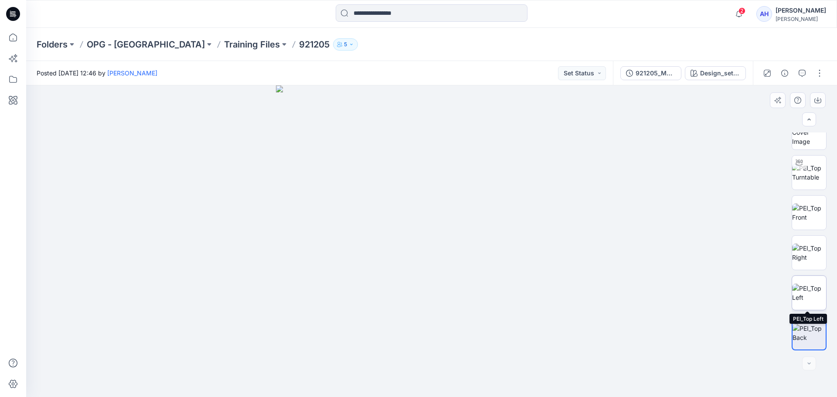
click at [814, 302] on img at bounding box center [809, 293] width 34 height 18
click at [819, 250] on img at bounding box center [809, 253] width 34 height 18
click at [595, 74] on button "Set Status" at bounding box center [582, 73] width 48 height 14
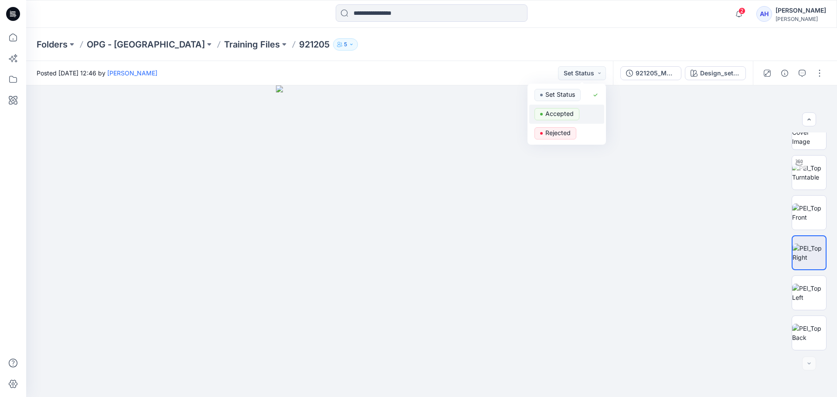
click at [571, 116] on p "Accepted" at bounding box center [559, 113] width 28 height 11
click at [593, 76] on button "Accepted" at bounding box center [583, 73] width 46 height 14
click at [565, 137] on p "Rejected" at bounding box center [557, 132] width 25 height 11
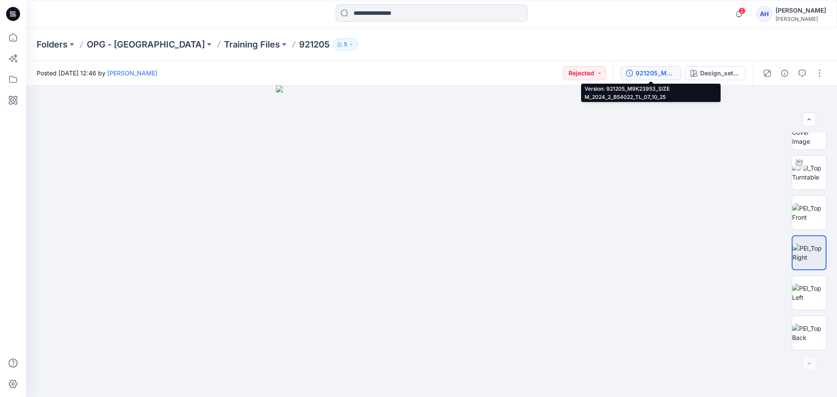
click at [655, 70] on div "921205_M9K23953_SIZE M_2024_2_B54022_TL_07_10_25" at bounding box center [656, 73] width 40 height 10
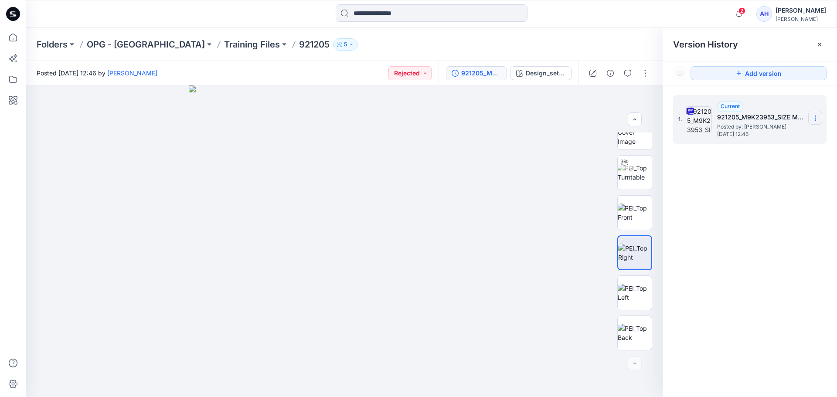
click at [817, 119] on icon at bounding box center [815, 118] width 7 height 7
click at [609, 77] on button "button" at bounding box center [610, 73] width 14 height 14
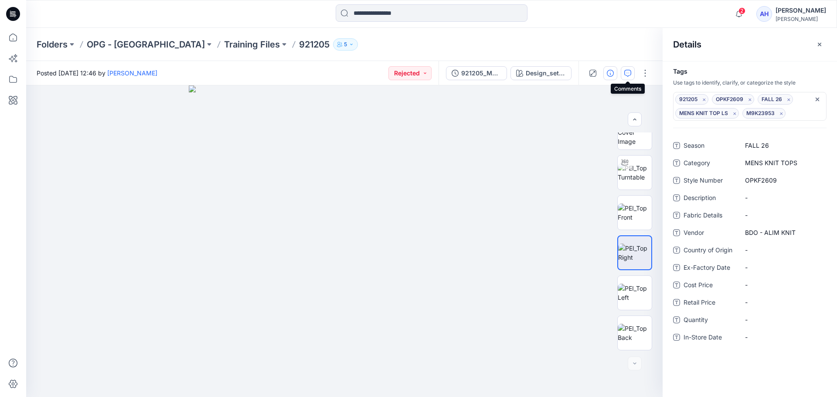
click at [630, 71] on icon "button" at bounding box center [627, 73] width 7 height 7
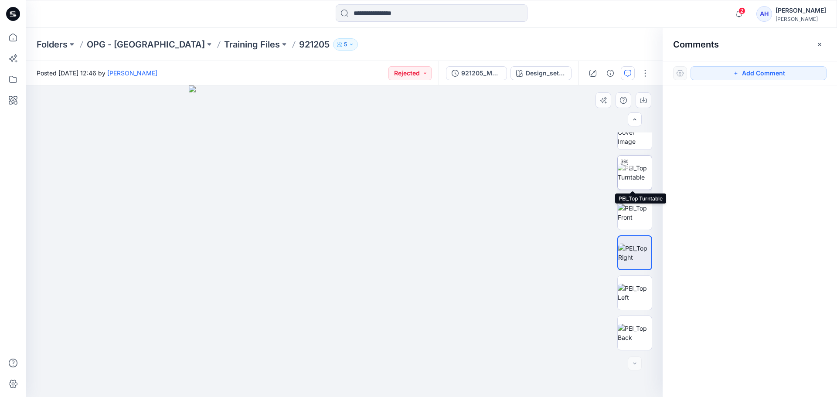
click at [633, 181] on img at bounding box center [635, 173] width 34 height 18
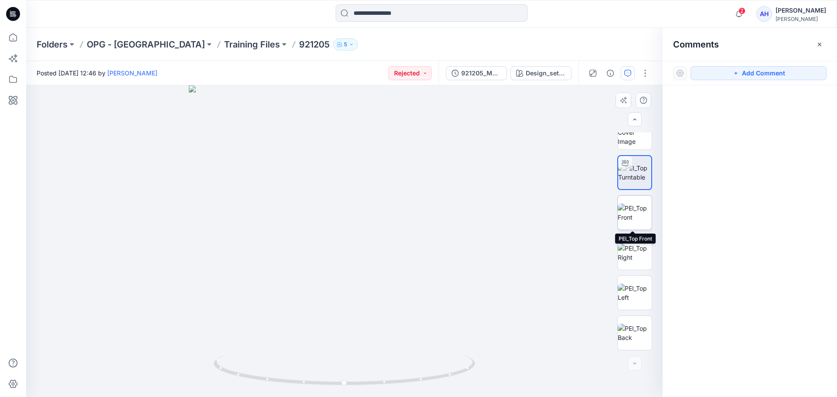
click at [637, 219] on img at bounding box center [635, 213] width 34 height 18
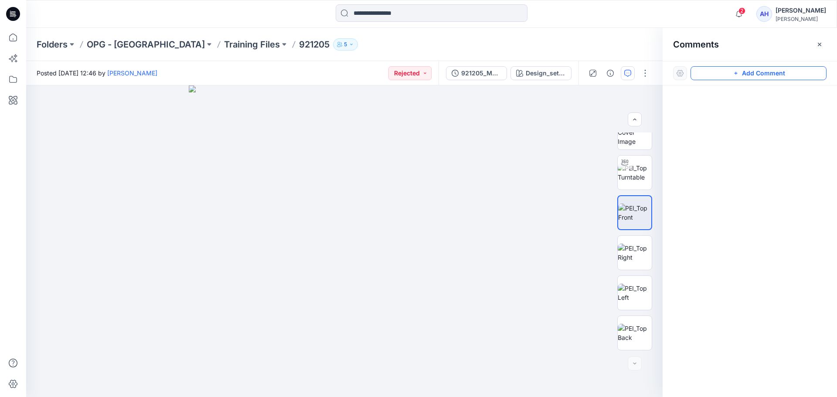
click at [743, 74] on button "Add Comment" at bounding box center [759, 73] width 136 height 14
click at [413, 329] on div "1" at bounding box center [344, 241] width 637 height 312
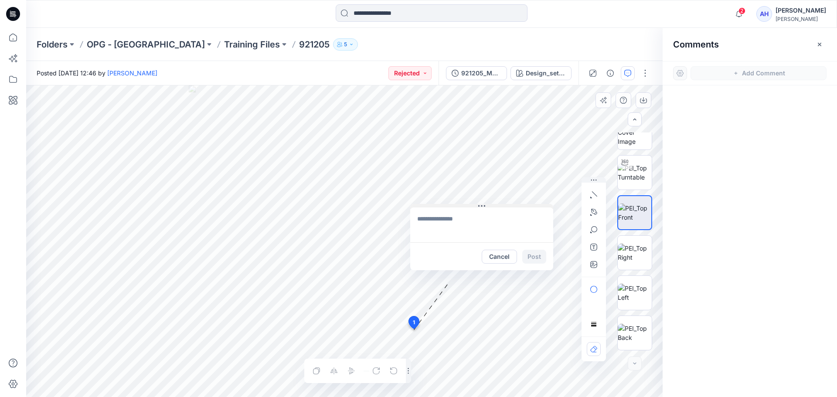
drag, startPoint x: 471, startPoint y: 335, endPoint x: 481, endPoint y: 206, distance: 129.9
click at [481, 206] on icon at bounding box center [481, 205] width 7 height 1
click at [475, 221] on textarea at bounding box center [481, 225] width 143 height 35
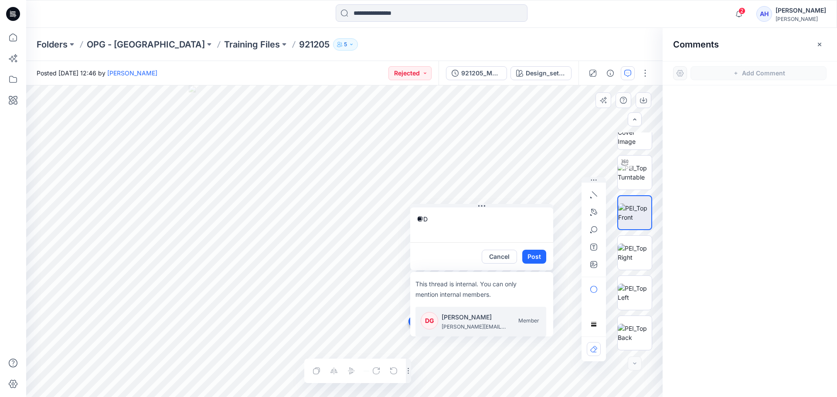
click at [478, 325] on p "[PERSON_NAME][EMAIL_ADDRESS][PERSON_NAME][DOMAIN_NAME]" at bounding box center [474, 327] width 65 height 9
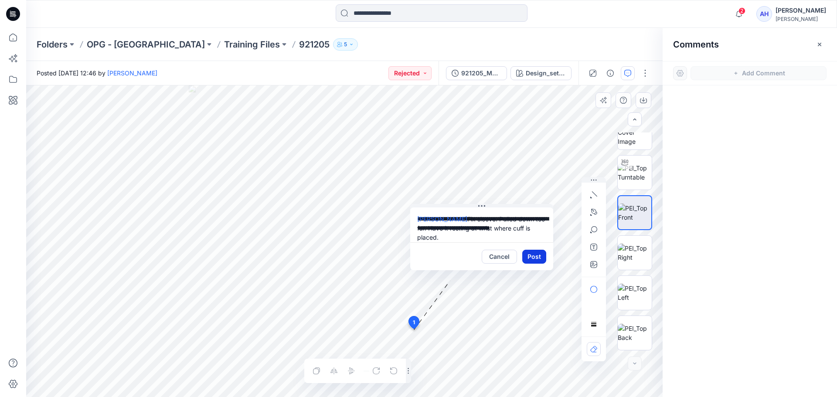
type textarea "**********"
click at [543, 256] on button "Post" at bounding box center [534, 257] width 24 height 14
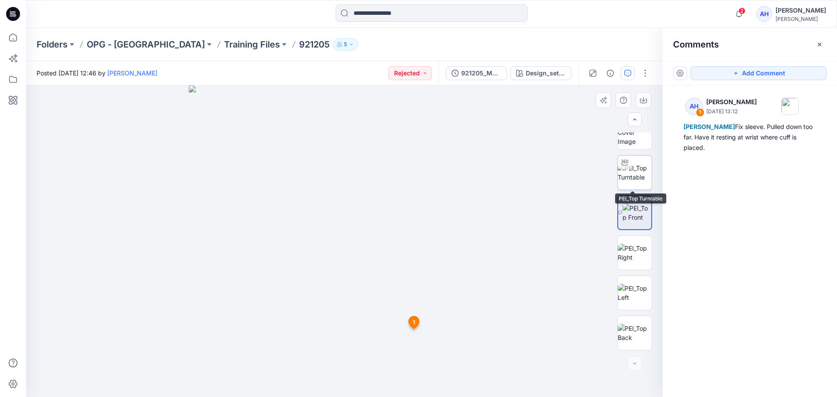
click at [627, 171] on img at bounding box center [635, 173] width 34 height 18
drag, startPoint x: 336, startPoint y: 188, endPoint x: 362, endPoint y: 366, distance: 179.8
click at [362, 366] on div at bounding box center [344, 241] width 637 height 312
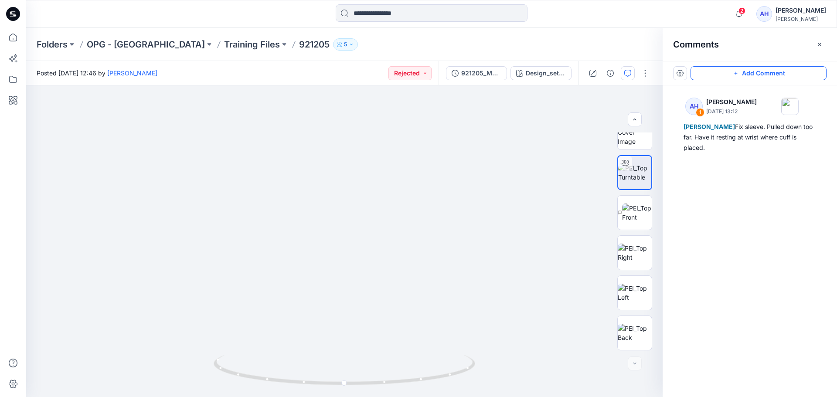
click at [766, 69] on button "Add Comment" at bounding box center [759, 73] width 136 height 14
click at [353, 235] on div "2" at bounding box center [344, 241] width 637 height 312
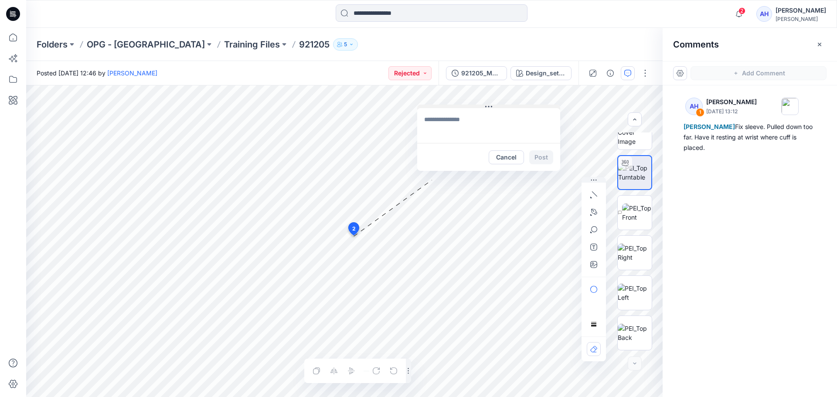
drag, startPoint x: 413, startPoint y: 241, endPoint x: 489, endPoint y: 105, distance: 156.0
click at [489, 105] on icon at bounding box center [488, 106] width 7 height 7
click at [491, 119] on textarea at bounding box center [487, 124] width 143 height 35
type textarea "**********"
click at [593, 266] on icon "button" at bounding box center [593, 264] width 7 height 7
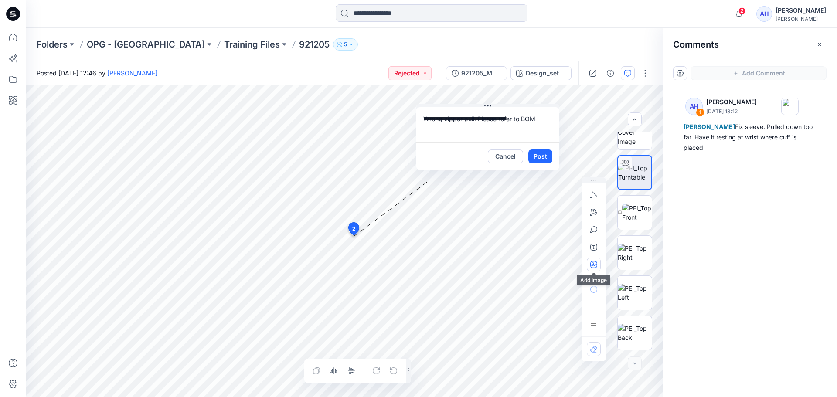
type input"] "**********"
click at [545, 159] on button "Post" at bounding box center [540, 157] width 24 height 14
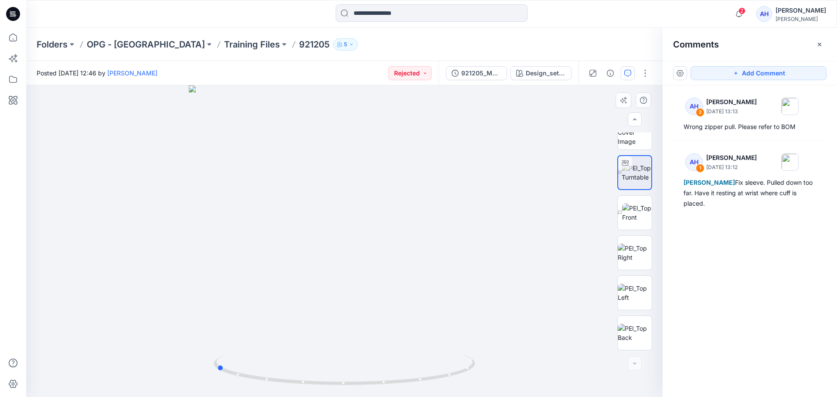
drag, startPoint x: 388, startPoint y: 385, endPoint x: 260, endPoint y: 346, distance: 134.2
click at [260, 346] on div at bounding box center [344, 241] width 637 height 312
click at [633, 208] on img at bounding box center [637, 213] width 30 height 18
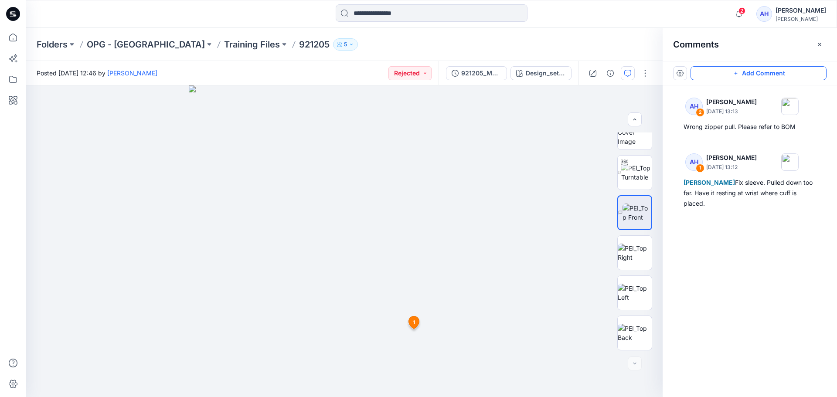
click at [749, 70] on button "Add Comment" at bounding box center [759, 73] width 136 height 14
click at [296, 180] on div "3 1 AH Ashley Heller September 23, 2025 13:12 Diana Garcia Fix sleeve. Pulled d…" at bounding box center [344, 241] width 637 height 312
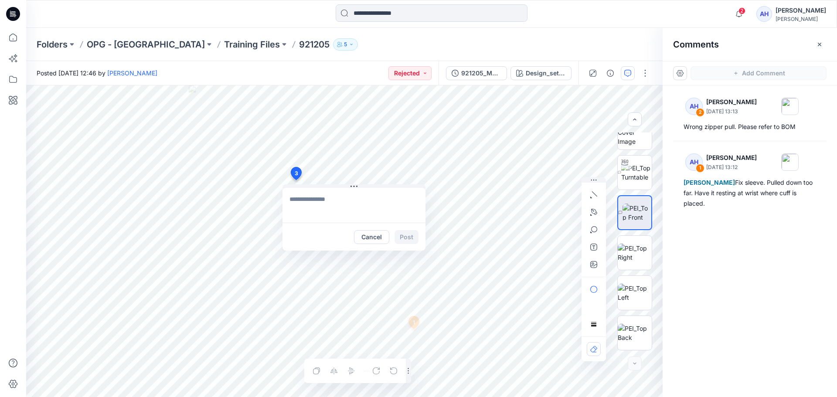
click at [268, 270] on div "3 Cancel Post 1 AH Ashley Heller September 23, 2025 13:12 Diana Garcia Fix slee…" at bounding box center [344, 241] width 637 height 312
type textarea "*"
type textarea "**********"
click at [594, 269] on button "button" at bounding box center [594, 265] width 14 height 14
type input"] "**********"
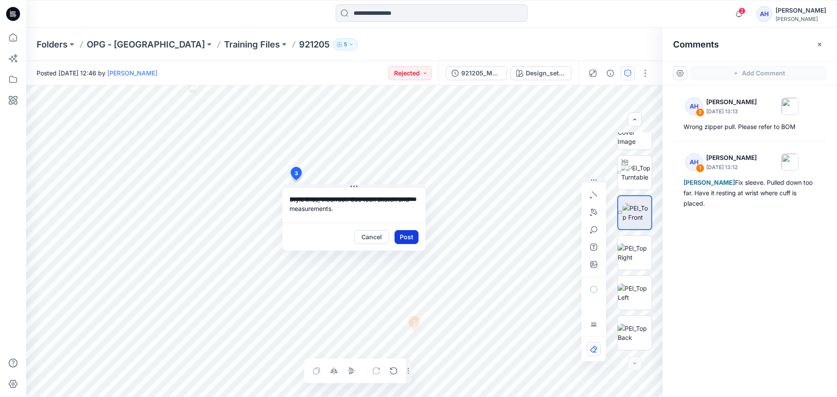
click at [409, 240] on button "Post" at bounding box center [407, 237] width 24 height 14
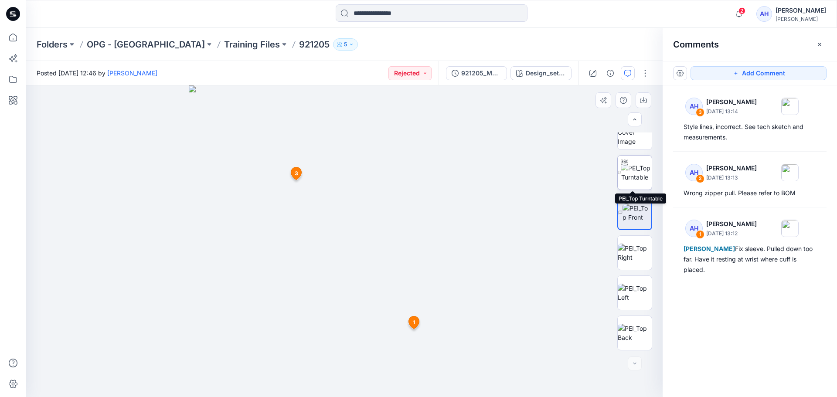
click at [637, 176] on img at bounding box center [636, 173] width 31 height 18
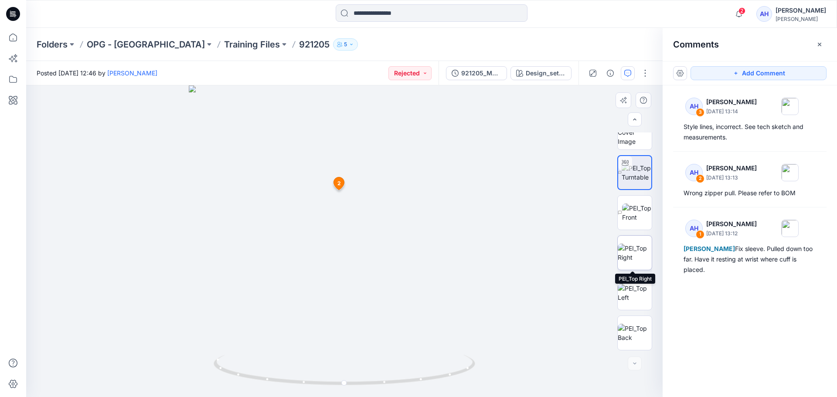
click at [635, 258] on img at bounding box center [635, 253] width 34 height 18
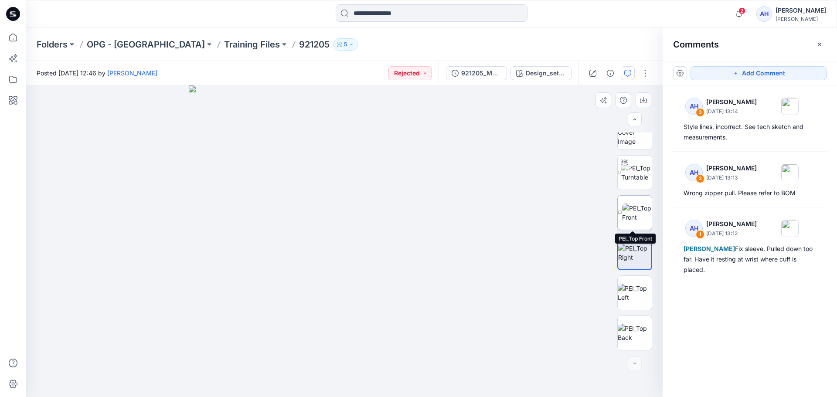
click at [630, 209] on img at bounding box center [637, 213] width 30 height 18
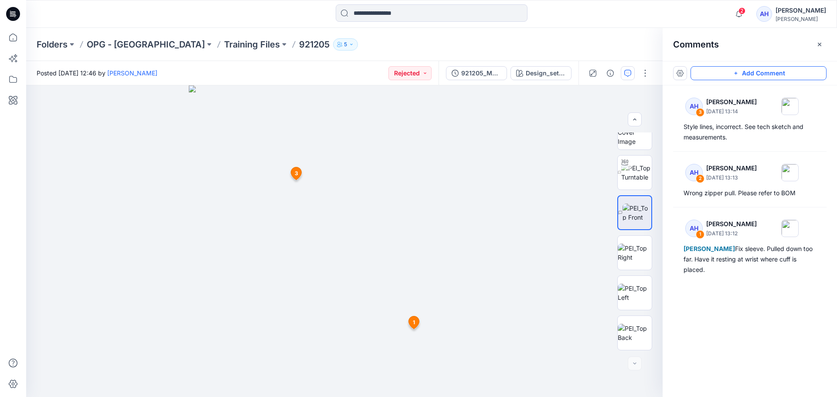
click at [722, 73] on button "Add Comment" at bounding box center [759, 73] width 136 height 14
click at [362, 162] on div "4 1 AH Ashley Heller September 23, 2025 13:12 Diana Garcia Fix sleeve. Pulled d…" at bounding box center [344, 241] width 637 height 312
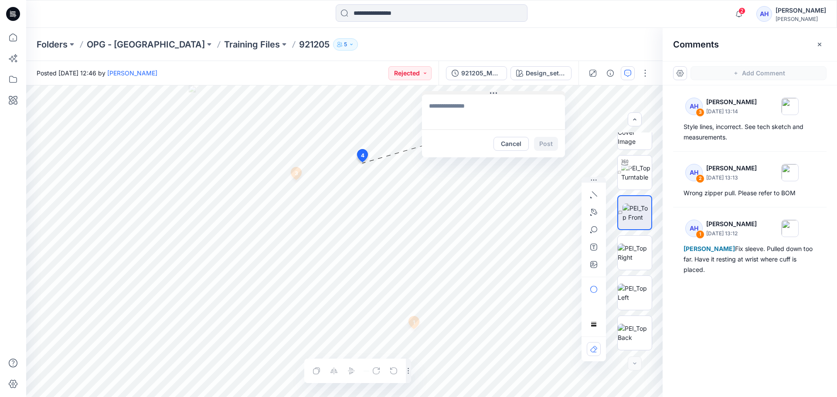
drag, startPoint x: 421, startPoint y: 170, endPoint x: 494, endPoint y: 93, distance: 106.1
click at [494, 93] on icon at bounding box center [493, 93] width 7 height 7
click at [492, 106] on textarea at bounding box center [493, 111] width 143 height 35
type textarea "**********"
click at [595, 214] on icon "button" at bounding box center [594, 212] width 6 height 6
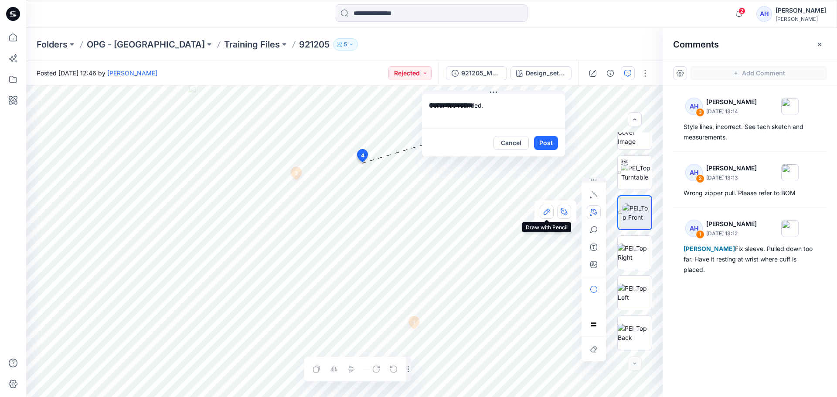
click at [544, 214] on icon "button" at bounding box center [547, 212] width 6 height 6
click at [546, 140] on button "Post" at bounding box center [546, 143] width 24 height 14
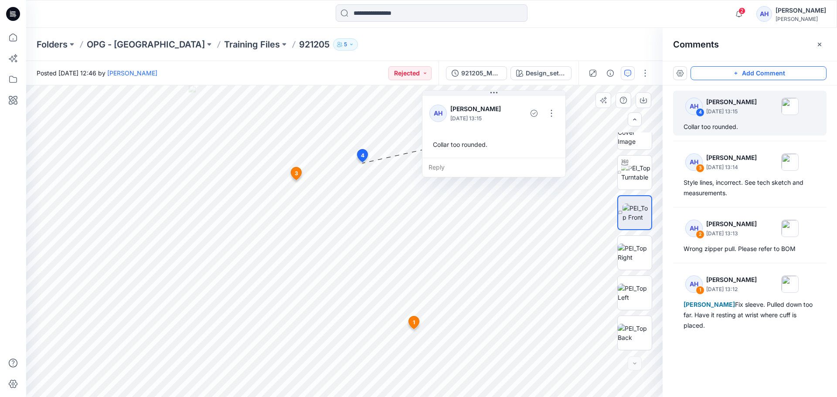
click at [749, 77] on button "Add Comment" at bounding box center [759, 73] width 136 height 14
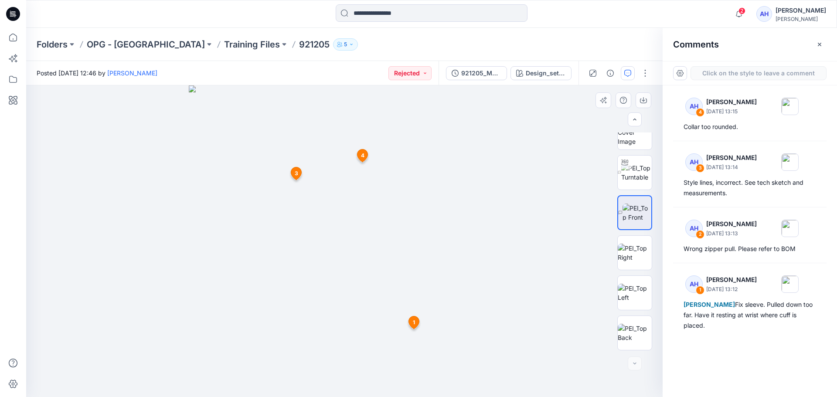
click at [298, 338] on div "5 1 AH Ashley Heller September 23, 2025 13:12 Diana Garcia Fix sleeve. Pulled d…" at bounding box center [344, 241] width 637 height 312
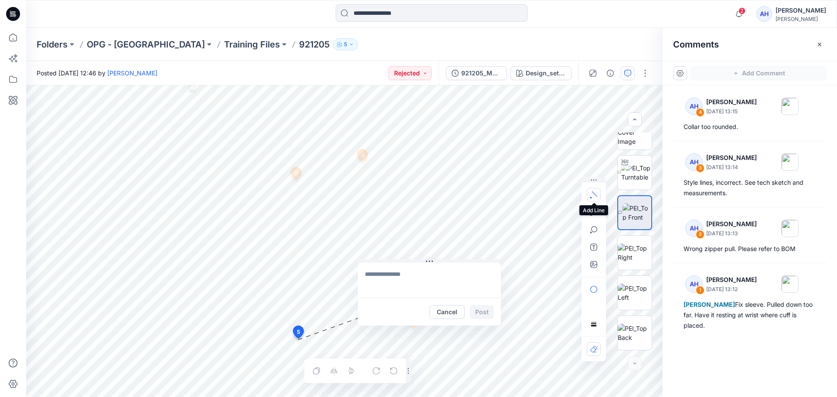
click at [594, 198] on button "button" at bounding box center [594, 195] width 14 height 14
click at [405, 274] on textarea at bounding box center [429, 280] width 143 height 35
type textarea "*"
type textarea "**********"
click at [479, 315] on button "Post" at bounding box center [482, 312] width 24 height 14
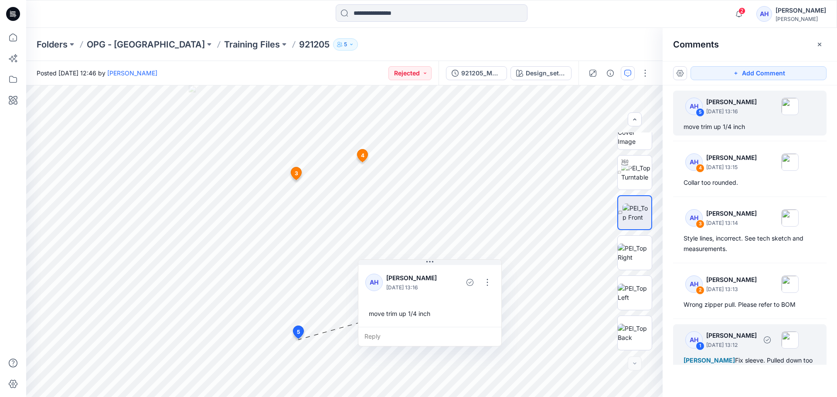
click at [727, 349] on p "September 23, 2025 13:12" at bounding box center [731, 345] width 51 height 9
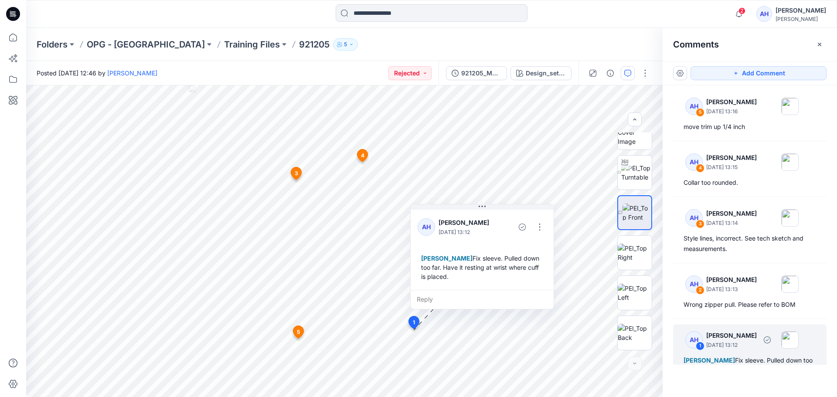
scroll to position [25, 0]
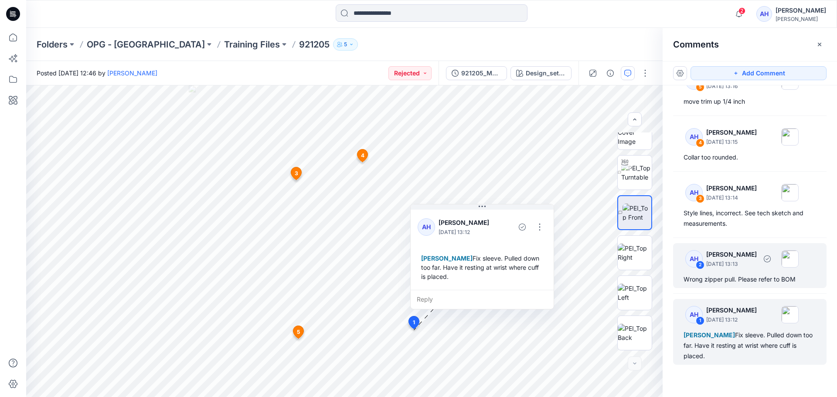
click at [747, 277] on div "Wrong zipper pull. Please refer to BOM" at bounding box center [750, 279] width 133 height 10
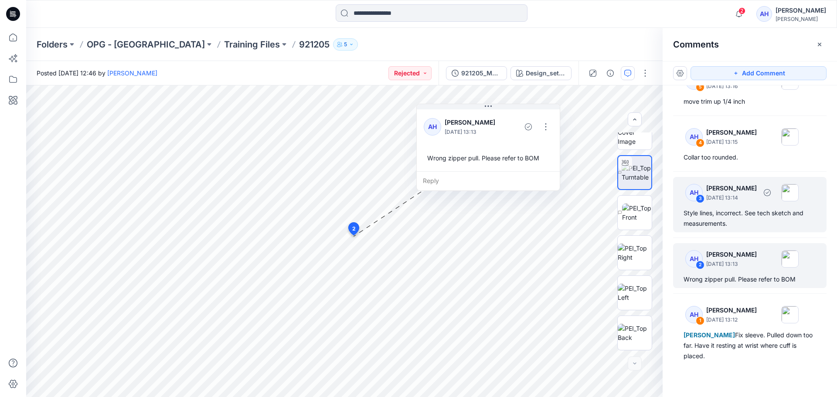
click at [742, 204] on div "AH 3 Ashley Heller September 23, 2025 13:14" at bounding box center [738, 193] width 120 height 24
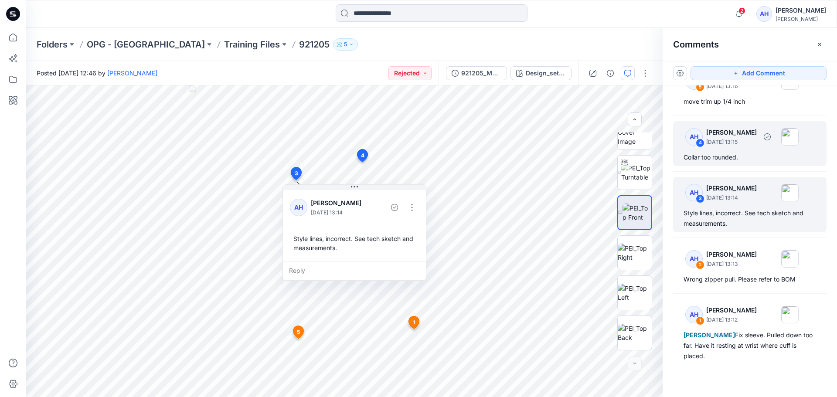
click at [746, 146] on p "September 23, 2025 13:15" at bounding box center [731, 142] width 51 height 9
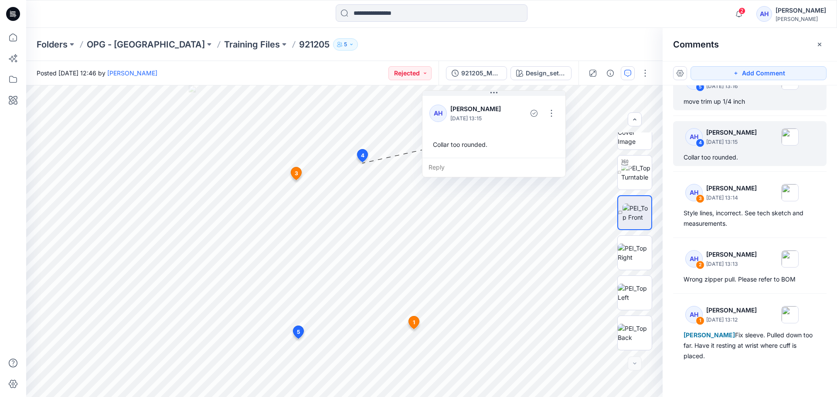
click at [750, 100] on div "move trim up 1/4 inch" at bounding box center [750, 101] width 133 height 10
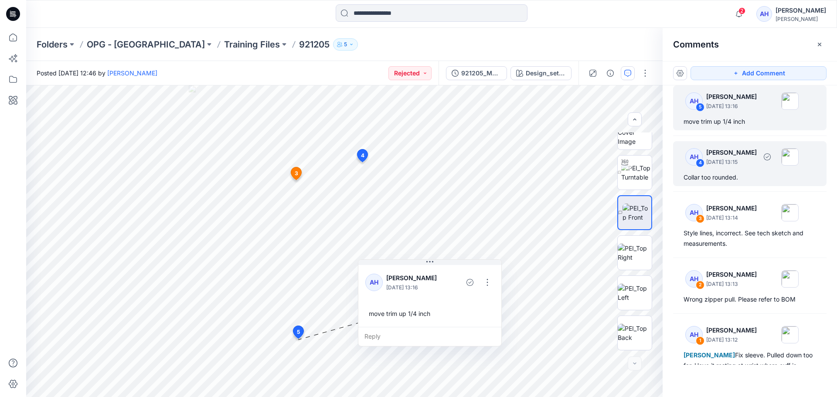
scroll to position [0, 0]
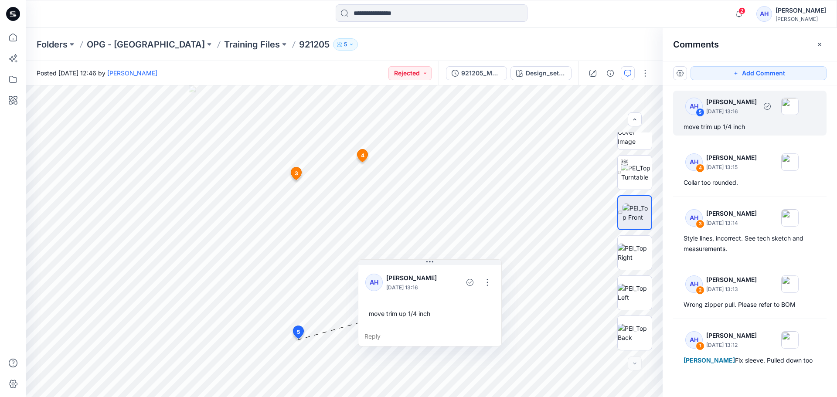
click at [758, 116] on div "AH 5 Ashley Heller September 23, 2025 13:16 move trim up 1/4 inch" at bounding box center [749, 113] width 153 height 45
click at [380, 338] on div "Reply" at bounding box center [429, 336] width 143 height 19
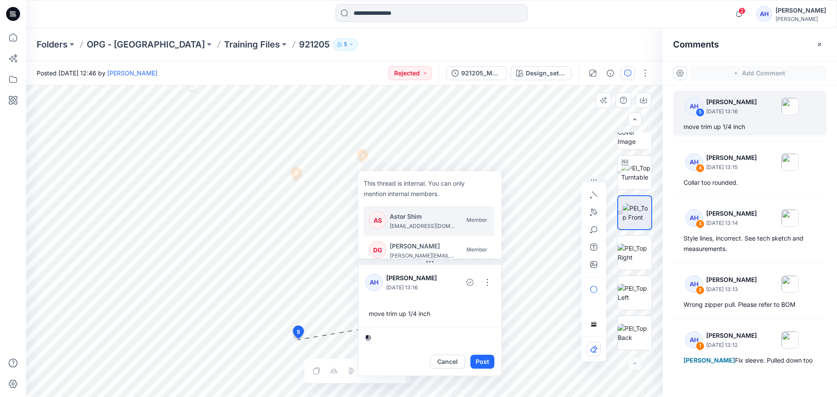
click at [426, 217] on p "Astor Shim" at bounding box center [422, 216] width 65 height 10
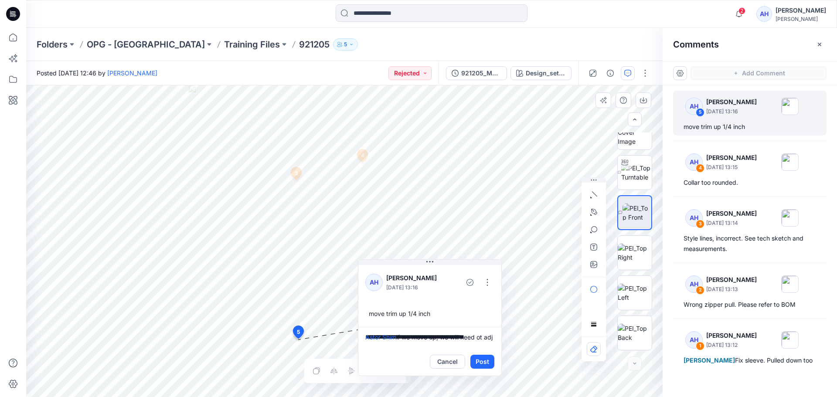
scroll to position [2, 0]
type textarea "**********"
click at [487, 360] on button "Post" at bounding box center [482, 362] width 24 height 14
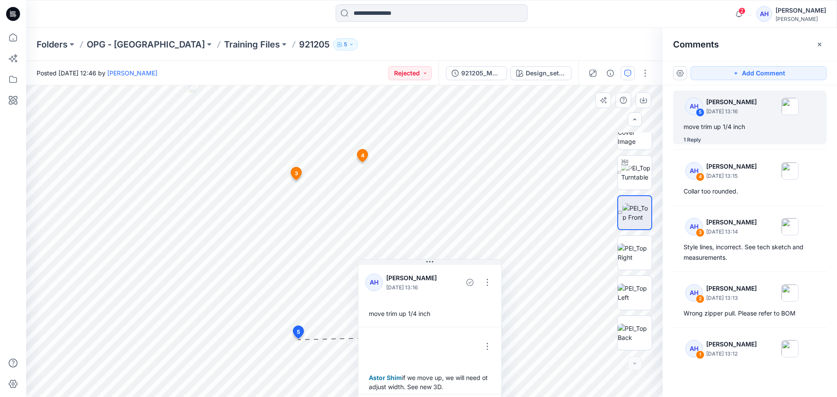
scroll to position [6, 0]
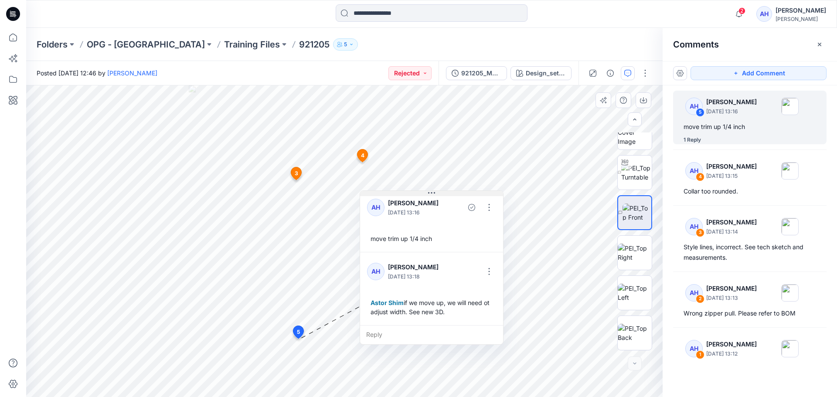
drag, startPoint x: 431, startPoint y: 261, endPoint x: 433, endPoint y: 192, distance: 68.9
click at [433, 192] on icon at bounding box center [431, 193] width 7 height 7
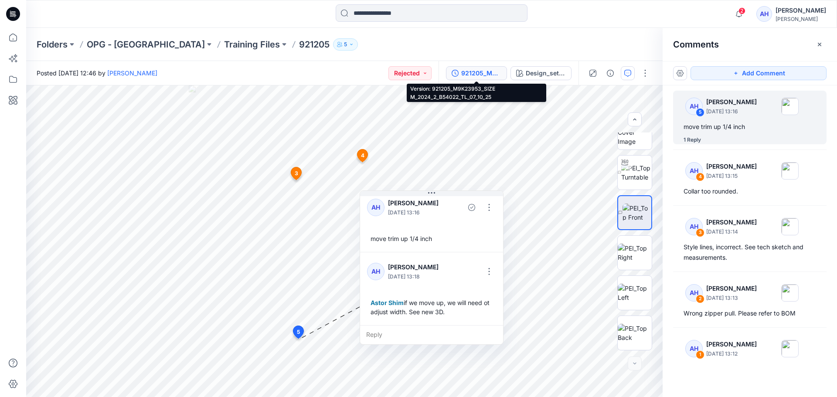
click at [481, 74] on div "921205_M9K23953_SIZE M_2024_2_B54022_TL_07_10_25" at bounding box center [481, 73] width 40 height 10
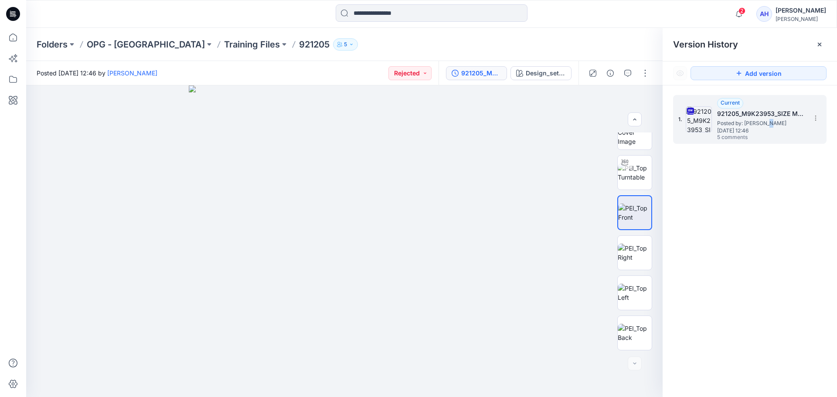
click at [768, 125] on span "Posted by: Ashley Heller" at bounding box center [760, 123] width 87 height 9
click at [414, 71] on button "Rejected" at bounding box center [409, 73] width 43 height 14
click at [404, 116] on span "Accepted" at bounding box center [382, 114] width 45 height 12
click at [824, 43] on div at bounding box center [820, 44] width 14 height 14
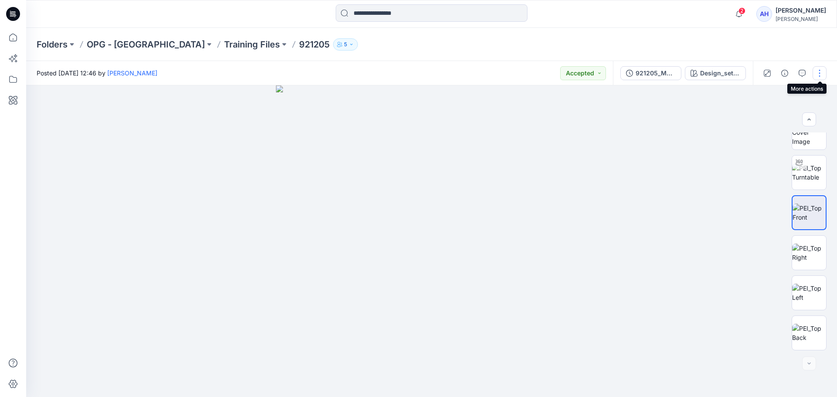
click at [820, 75] on button "button" at bounding box center [820, 73] width 14 height 14
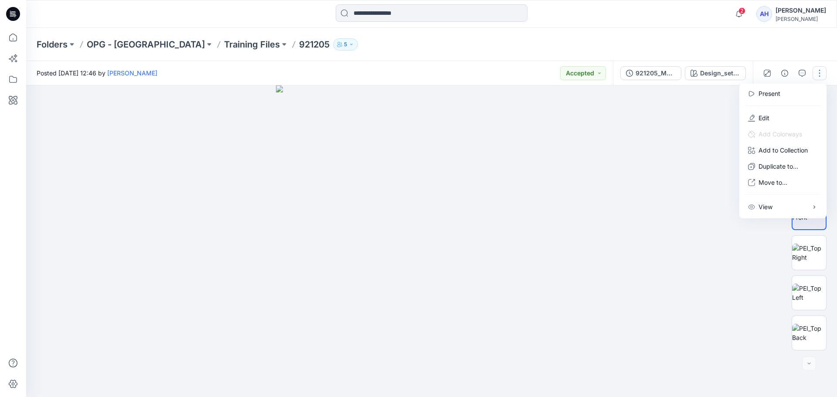
click at [705, 59] on div "Folders OPG - NY Training Files 921205 5" at bounding box center [431, 44] width 811 height 33
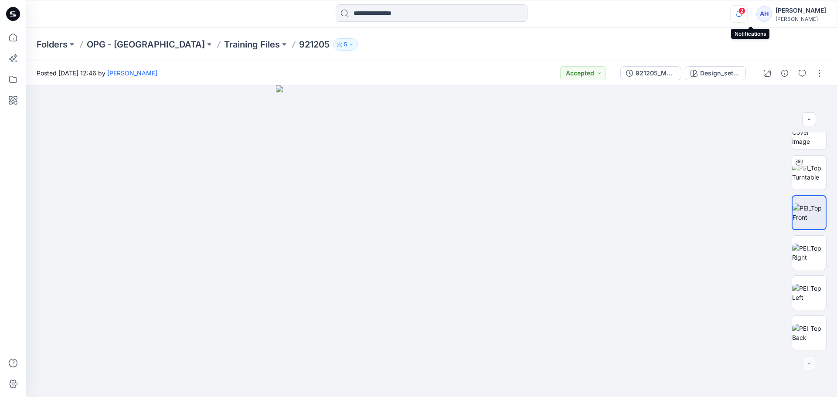
click at [746, 16] on icon "button" at bounding box center [739, 13] width 17 height 17
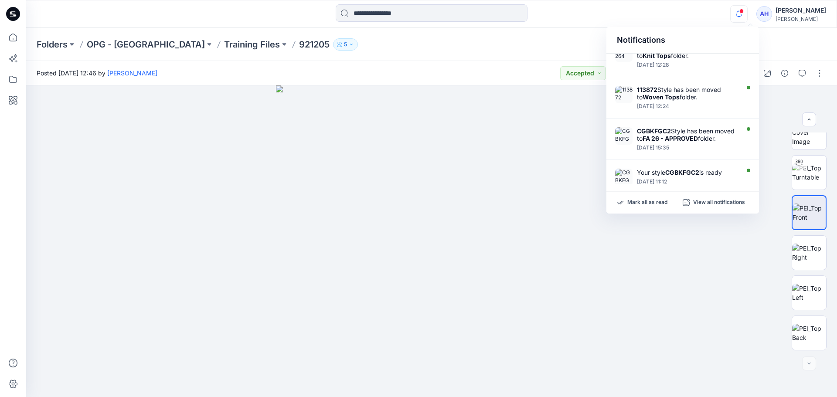
scroll to position [127, 0]
click at [579, 45] on div "Folders OPG - NY Training Files 921205 5" at bounding box center [398, 44] width 722 height 12
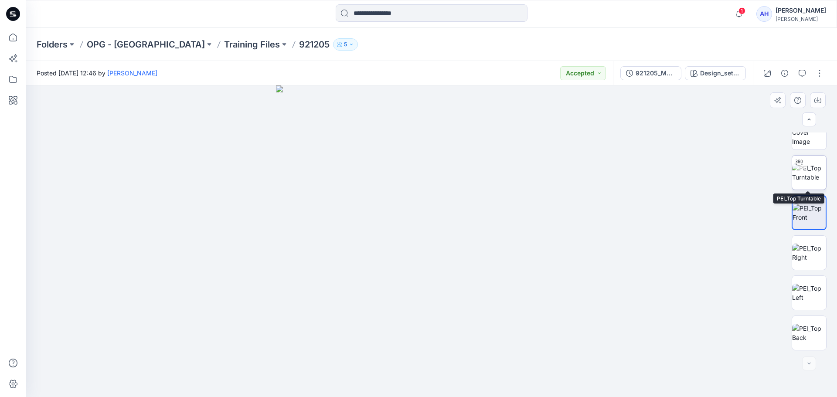
click at [806, 182] on img at bounding box center [809, 173] width 34 height 18
click at [224, 44] on p "Training Files" at bounding box center [252, 44] width 56 height 12
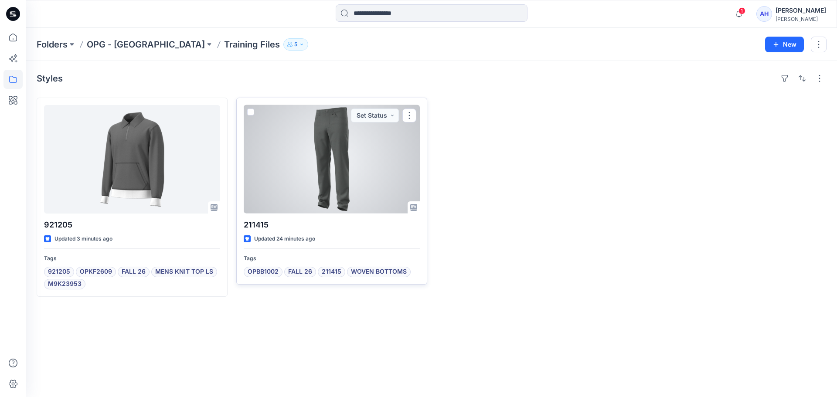
click at [340, 181] on div at bounding box center [332, 159] width 176 height 109
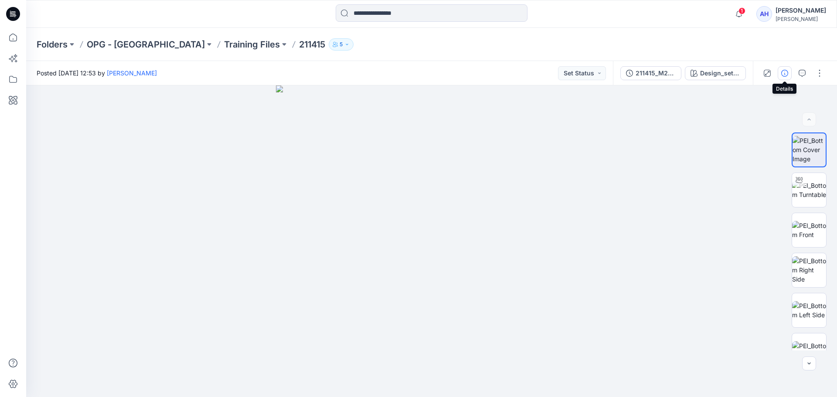
click at [783, 74] on icon "button" at bounding box center [784, 73] width 7 height 7
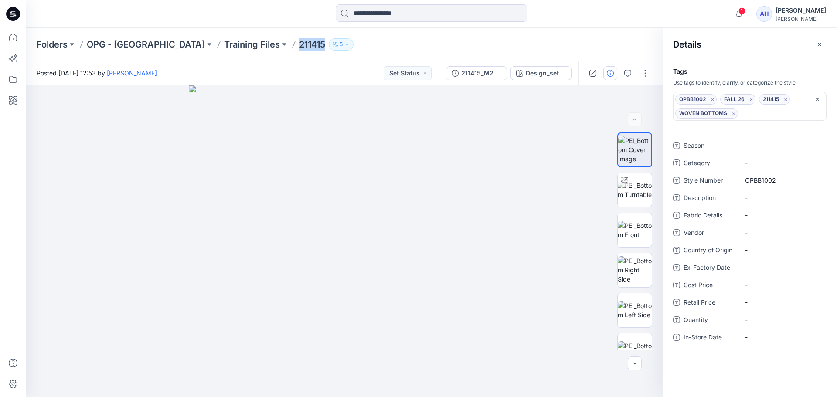
drag, startPoint x: 222, startPoint y: 48, endPoint x: 249, endPoint y: 54, distance: 27.7
click at [249, 54] on div "Folders OPG - NY Training Files 211415 5" at bounding box center [431, 44] width 811 height 33
copy p "211415"
click at [459, 17] on input at bounding box center [432, 12] width 192 height 17
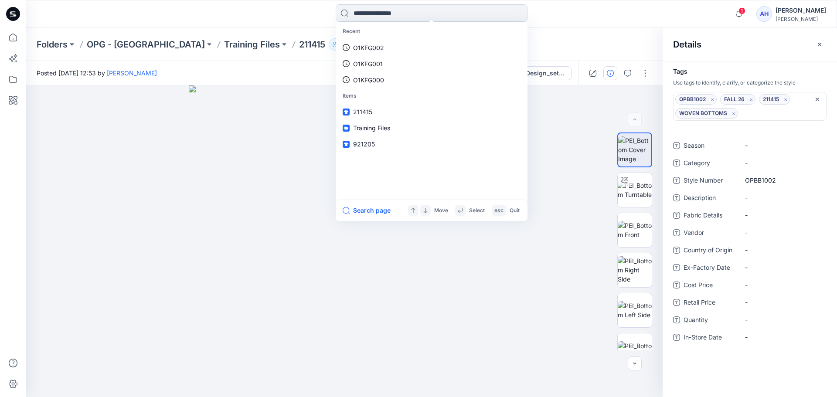
paste input "******"
type input "******"
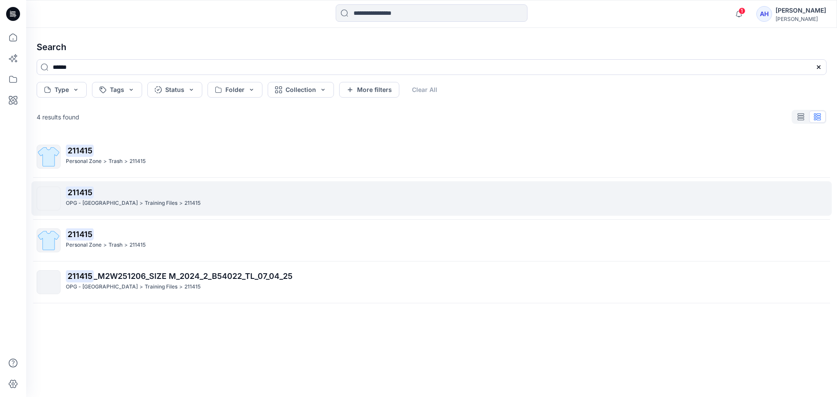
click at [309, 185] on link "211415 OPG - NY > Training Files > 211415" at bounding box center [431, 198] width 801 height 34
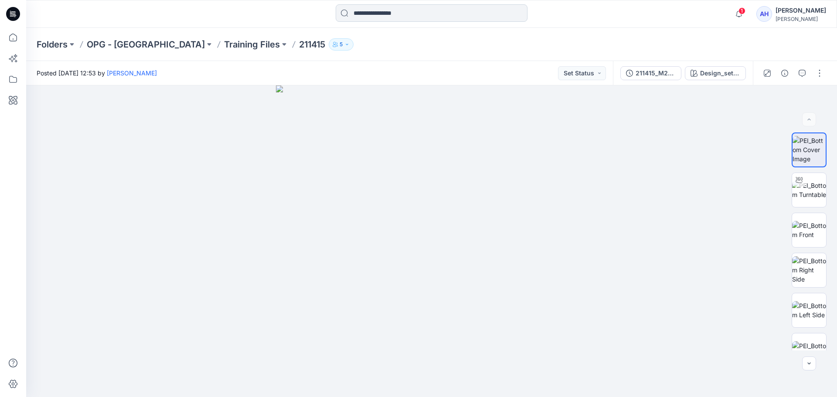
click at [426, 16] on input at bounding box center [432, 12] width 192 height 17
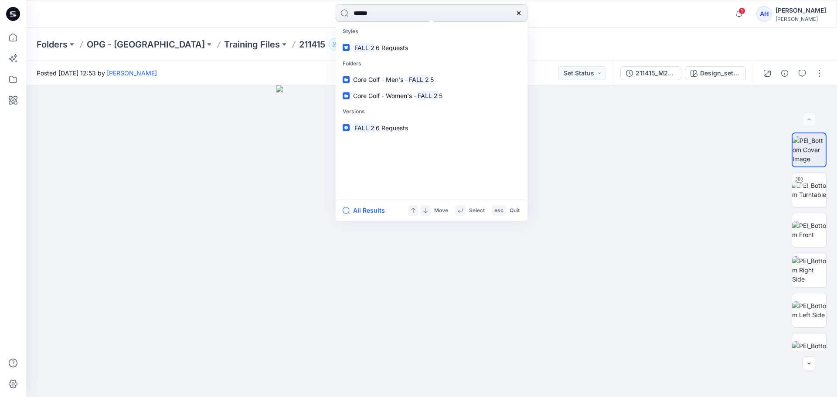
type input "*******"
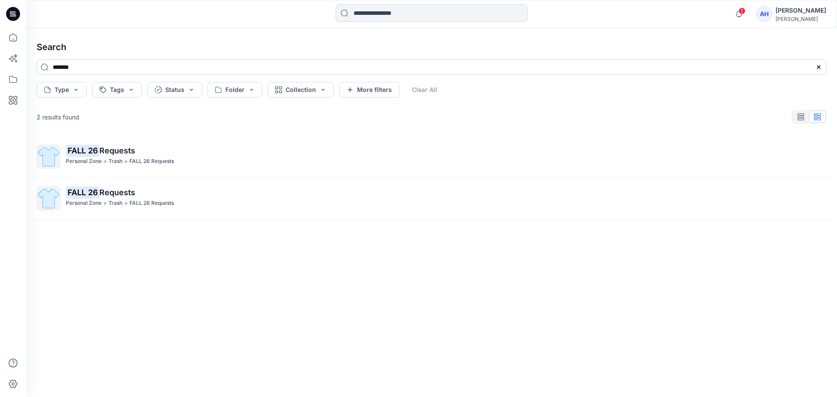
type input "*"
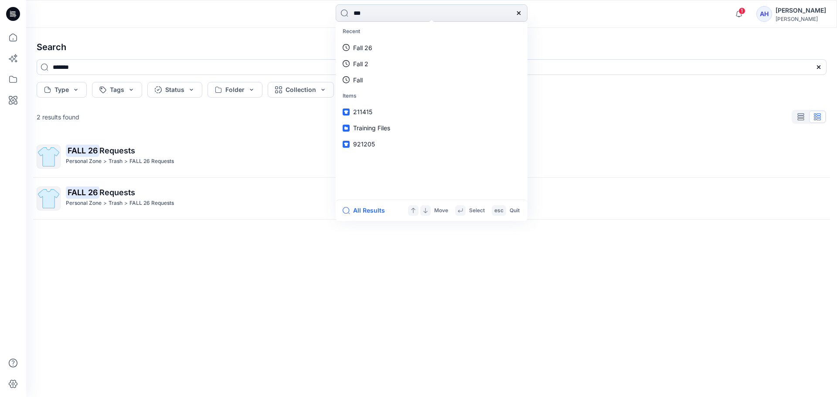
type input "****"
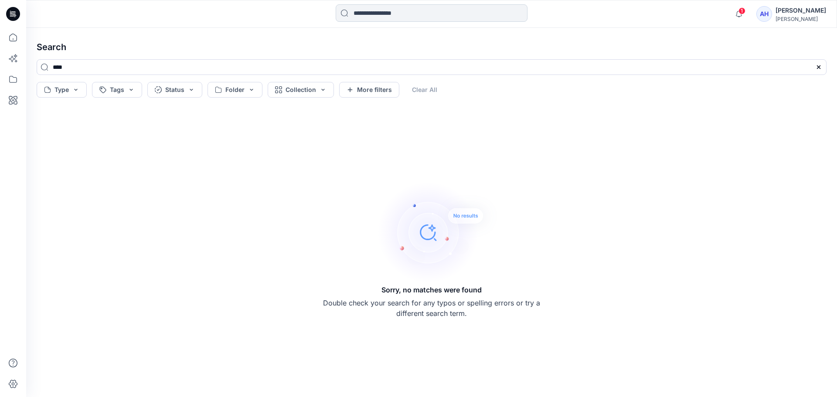
click at [429, 15] on input at bounding box center [432, 12] width 192 height 17
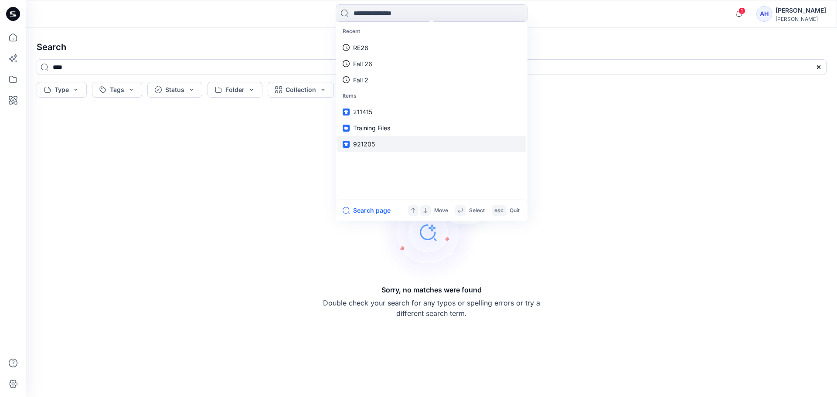
click at [381, 143] on link "921205" at bounding box center [431, 144] width 188 height 16
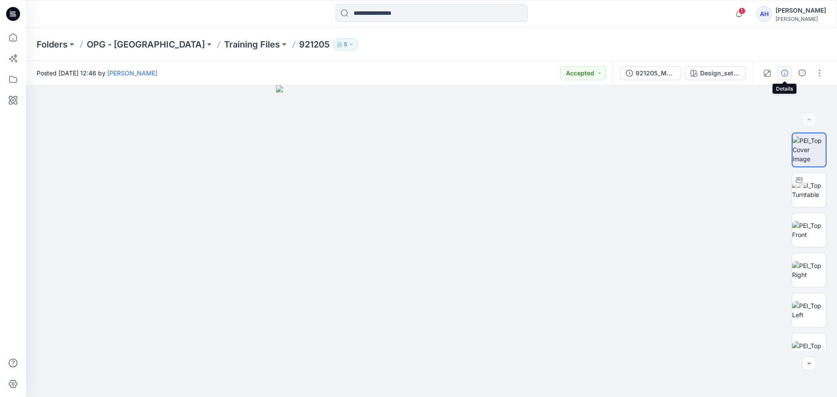
click at [783, 74] on icon "button" at bounding box center [784, 73] width 7 height 7
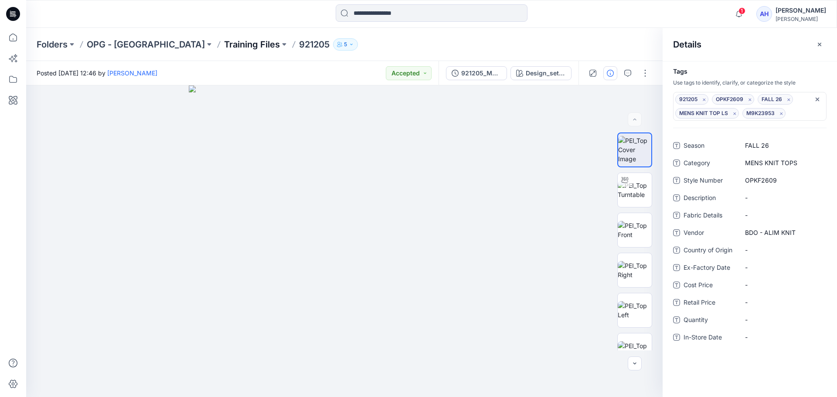
click at [224, 45] on p "Training Files" at bounding box center [252, 44] width 56 height 12
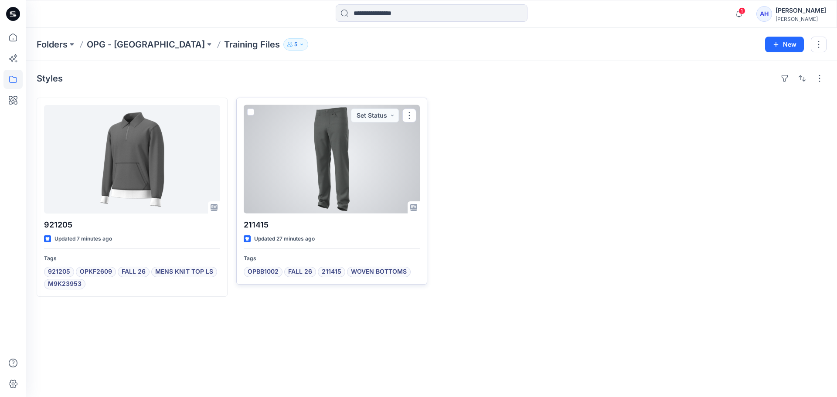
click at [347, 179] on div at bounding box center [332, 159] width 176 height 109
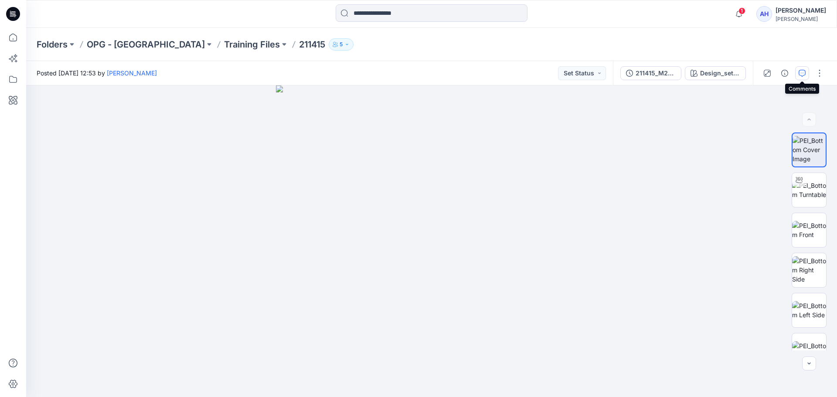
click at [806, 72] on button "button" at bounding box center [802, 73] width 14 height 14
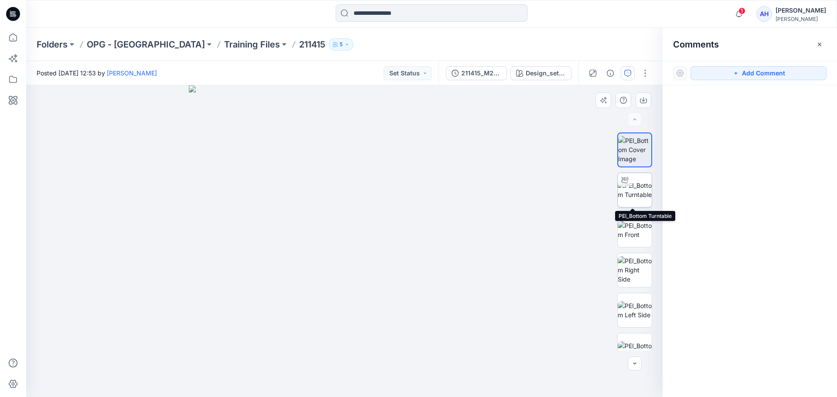
click at [639, 190] on img at bounding box center [635, 190] width 34 height 18
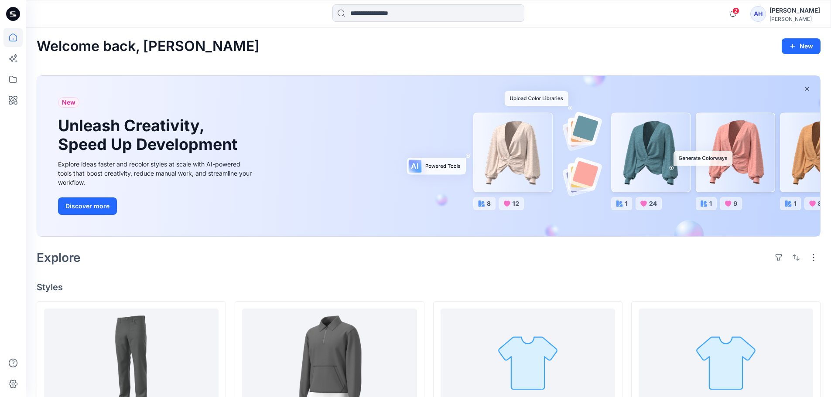
click at [798, 18] on div "[PERSON_NAME]" at bounding box center [794, 19] width 51 height 7
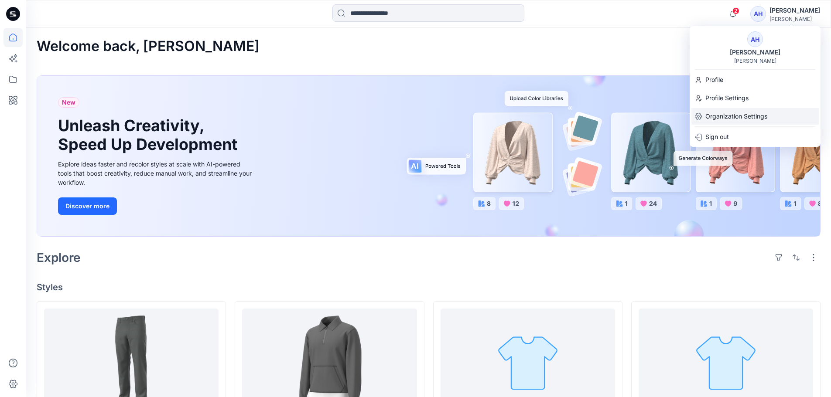
click at [729, 119] on p "Organization Settings" at bounding box center [736, 116] width 62 height 17
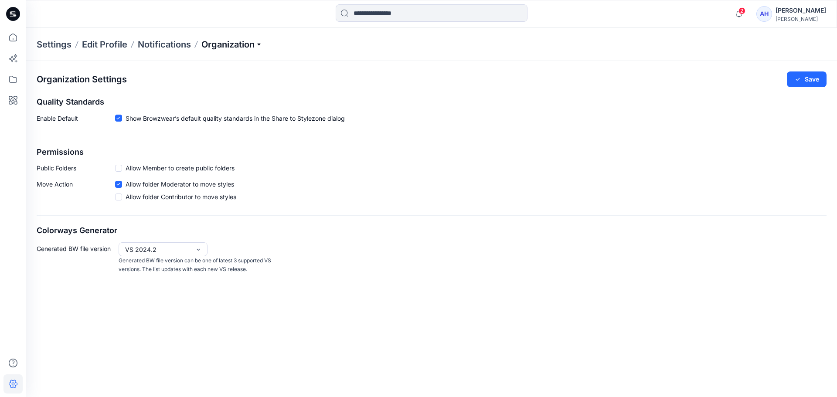
click at [227, 43] on p "Organization" at bounding box center [231, 44] width 61 height 12
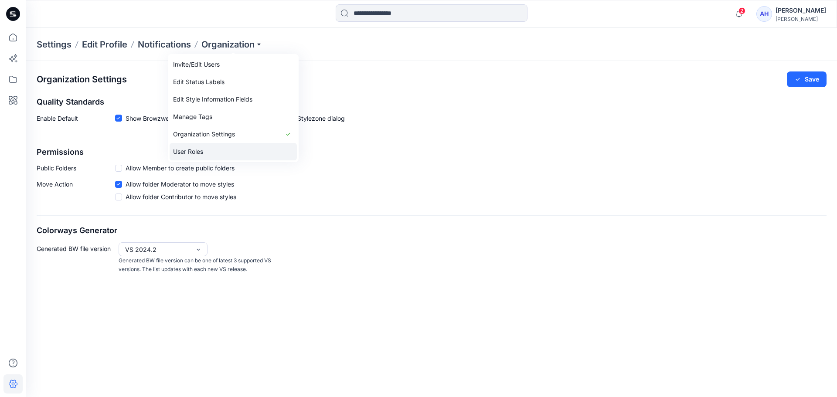
click at [215, 154] on link "User Roles" at bounding box center [233, 151] width 127 height 17
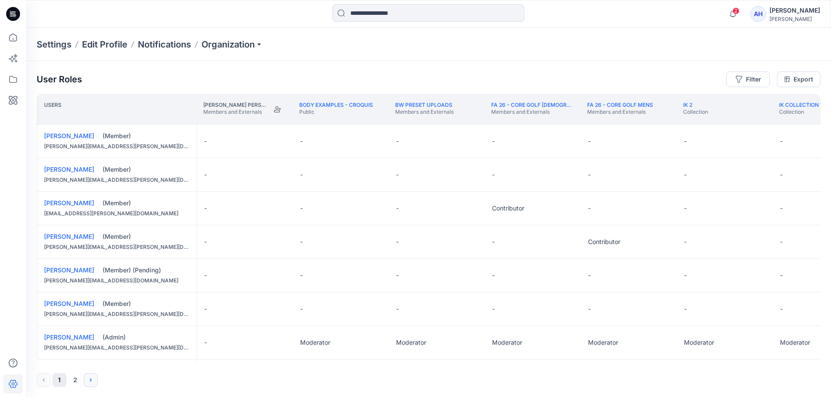
click at [89, 380] on icon "Next" at bounding box center [90, 380] width 7 height 7
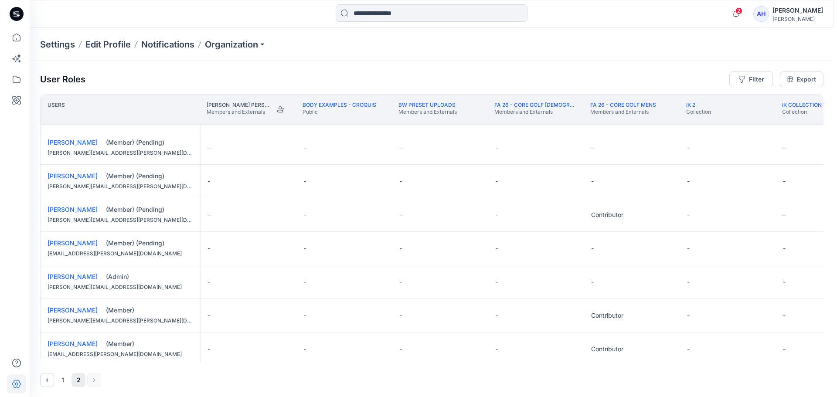
scroll to position [94, 0]
click at [76, 245] on link "[PERSON_NAME]" at bounding box center [69, 242] width 50 height 7
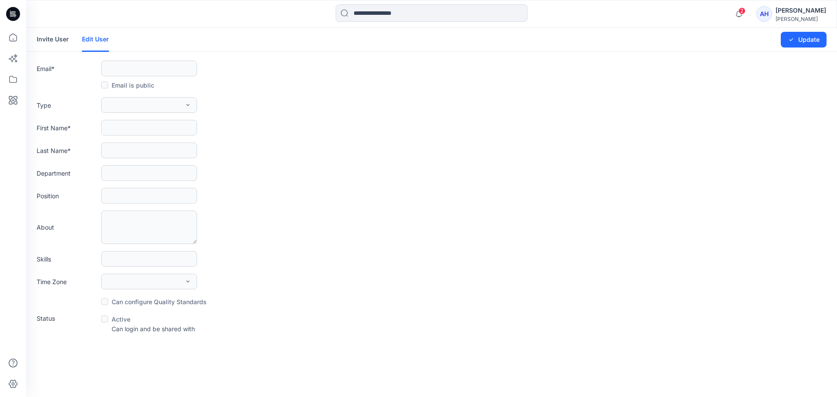
type input "**********"
type input "******"
type input "********"
type input "******"
type input "**********"
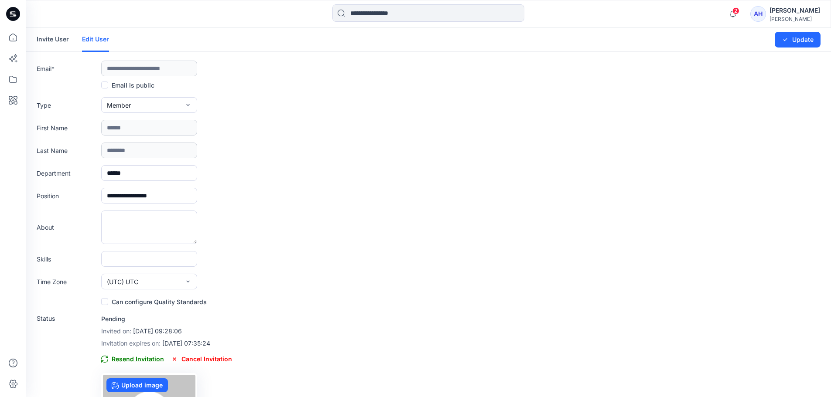
click at [139, 362] on span "Resend Invitation" at bounding box center [132, 359] width 63 height 10
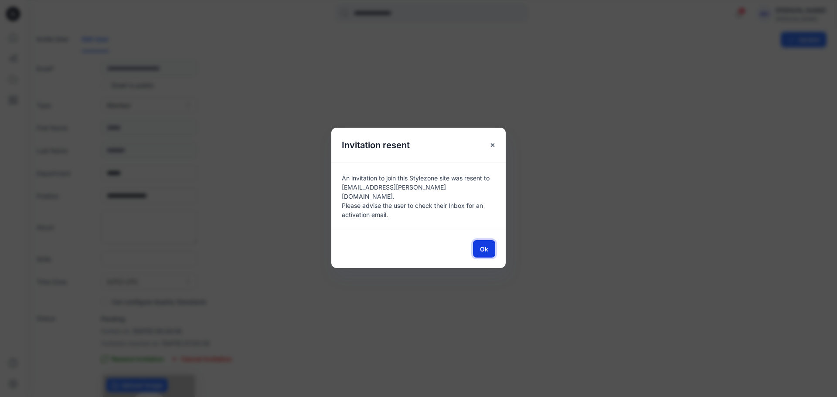
click at [484, 245] on span "Ok" at bounding box center [484, 249] width 8 height 9
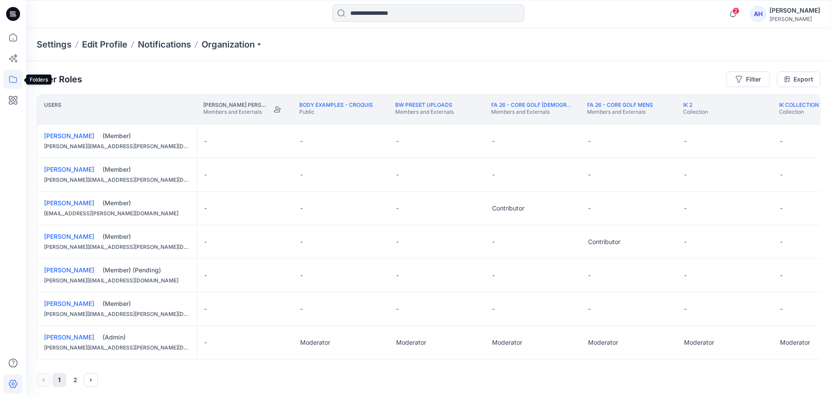
click at [10, 79] on icon at bounding box center [12, 79] width 19 height 19
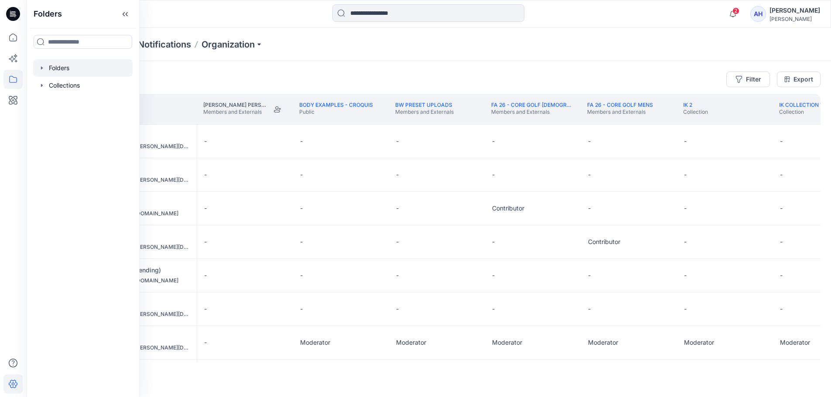
click at [62, 67] on div at bounding box center [82, 67] width 99 height 17
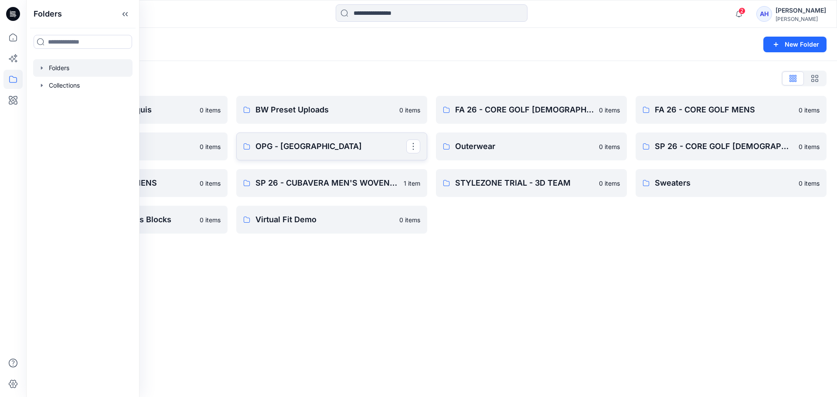
click at [332, 143] on p "OPG - [GEOGRAPHIC_DATA]" at bounding box center [330, 146] width 151 height 12
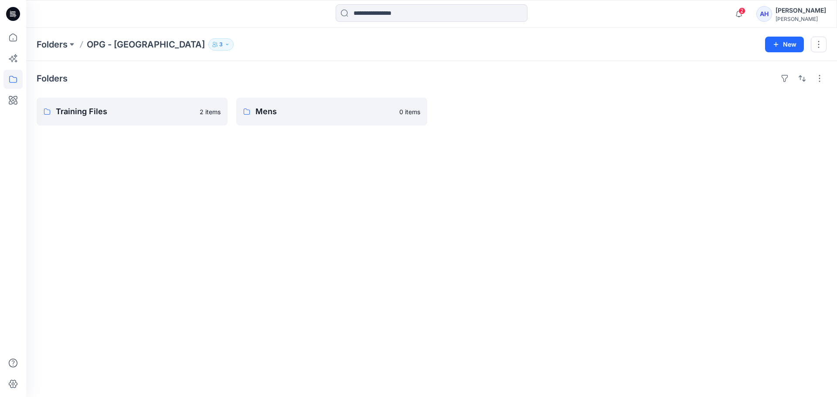
click at [225, 43] on icon "button" at bounding box center [227, 44] width 5 height 5
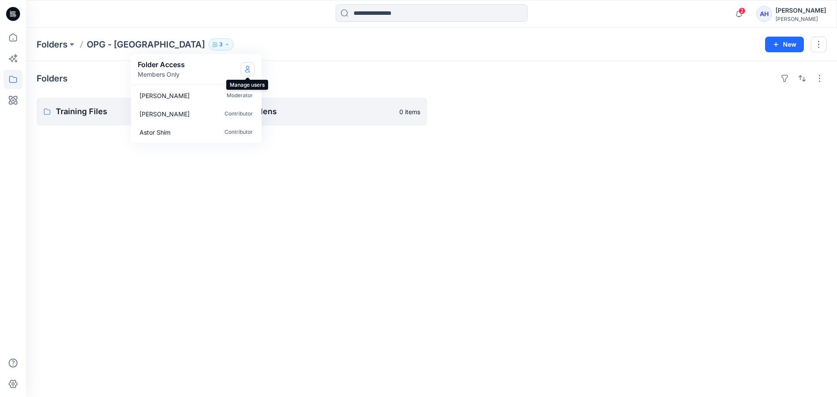
click at [245, 67] on icon "Manage Users" at bounding box center [247, 69] width 7 height 7
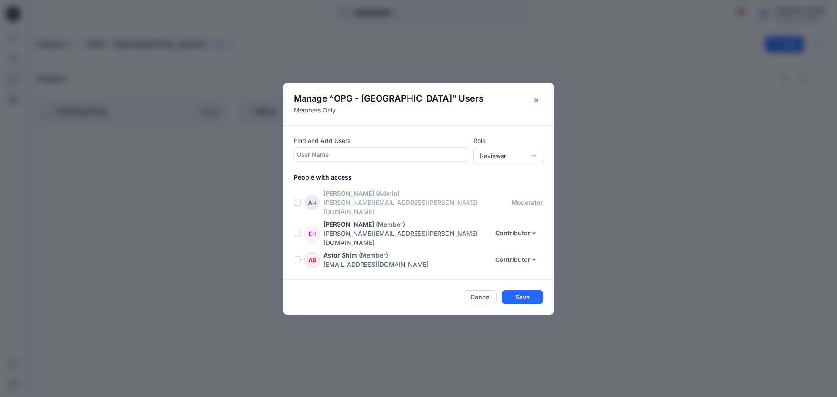
click at [414, 159] on div at bounding box center [382, 154] width 170 height 11
type input "***"
click at [402, 182] on div "SR [PERSON_NAME]" at bounding box center [382, 176] width 166 height 12
click at [507, 160] on div "Reviewer" at bounding box center [503, 155] width 46 height 9
click at [510, 195] on div "Contributor" at bounding box center [508, 187] width 66 height 15
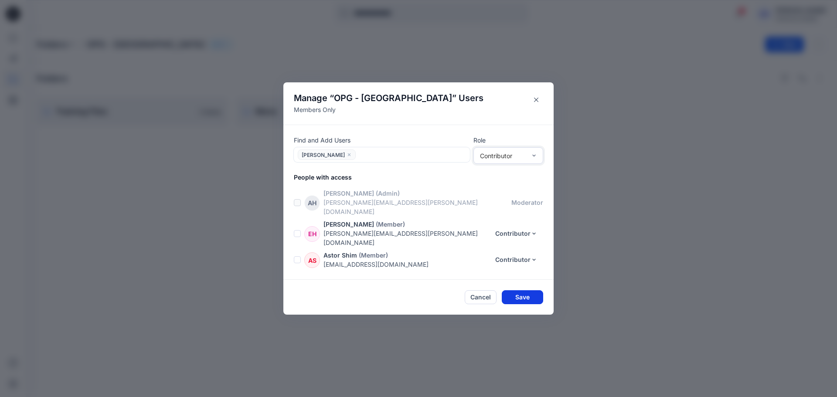
click at [533, 292] on button "Save" at bounding box center [522, 297] width 41 height 14
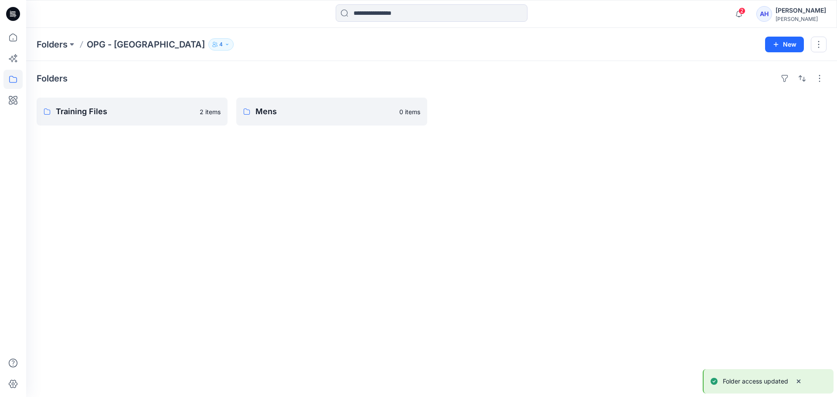
click at [225, 44] on icon "button" at bounding box center [227, 44] width 5 height 5
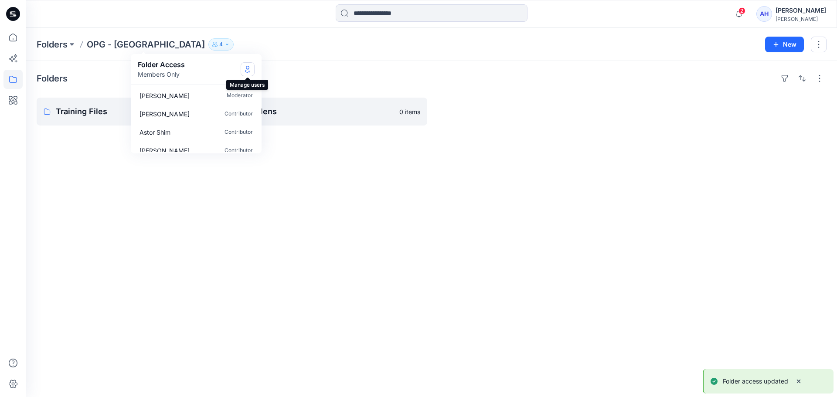
click at [245, 68] on icon "Manage Users" at bounding box center [247, 69] width 7 height 7
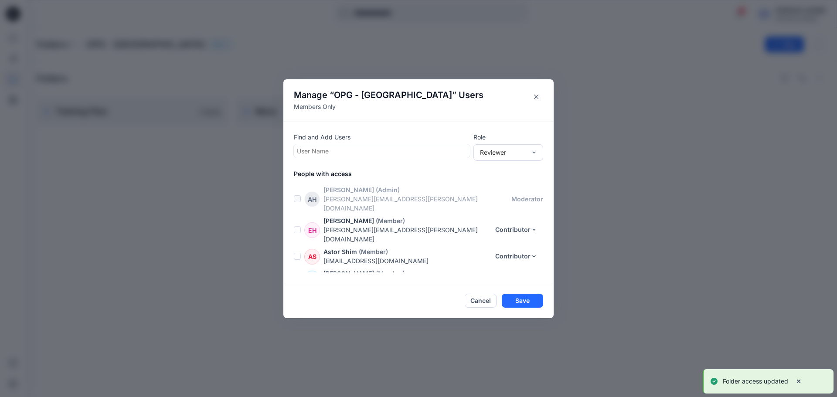
click at [381, 150] on div at bounding box center [382, 151] width 170 height 11
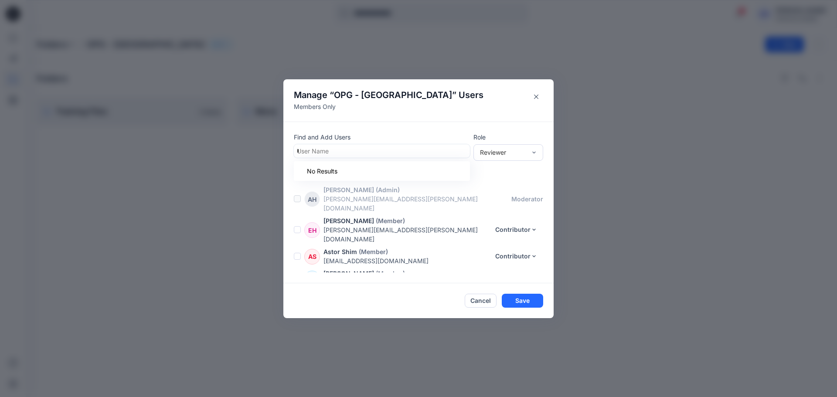
type input "**"
click at [371, 179] on div "DG [PERSON_NAME]" at bounding box center [382, 173] width 166 height 12
click at [514, 154] on div "Reviewer" at bounding box center [503, 152] width 46 height 9
click at [511, 184] on div "Contributor" at bounding box center [508, 184] width 66 height 15
click at [522, 299] on button "Save" at bounding box center [522, 301] width 41 height 14
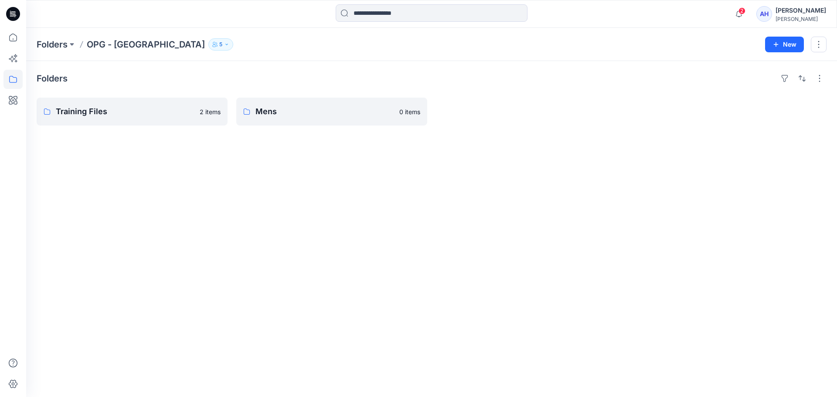
click at [208, 48] on button "5" at bounding box center [220, 44] width 25 height 12
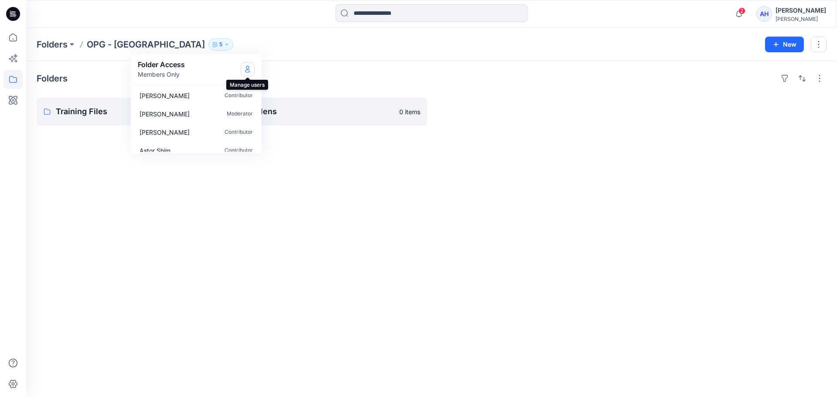
click at [251, 71] on icon "Manage Users" at bounding box center [247, 69] width 7 height 7
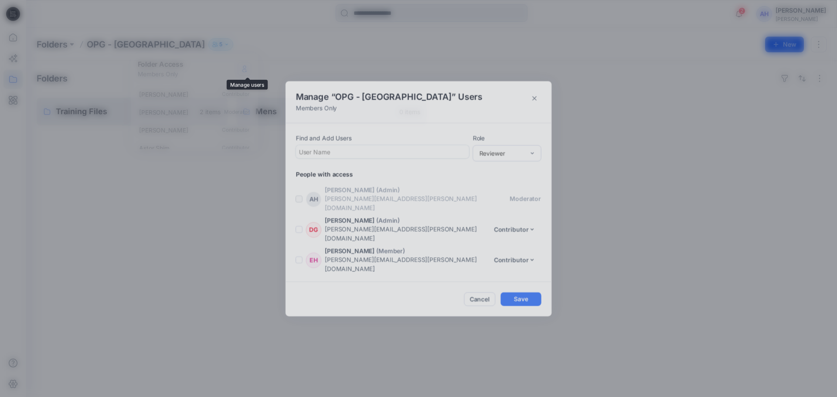
scroll to position [18, 0]
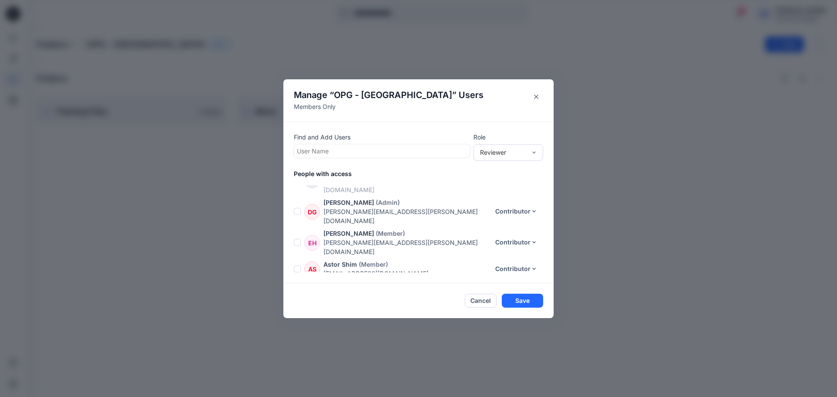
click at [378, 149] on div at bounding box center [382, 151] width 170 height 11
type input "*"
type input "******"
click at [434, 311] on footer "Cancel Save" at bounding box center [418, 300] width 270 height 35
click at [480, 304] on button "Cancel" at bounding box center [481, 301] width 32 height 14
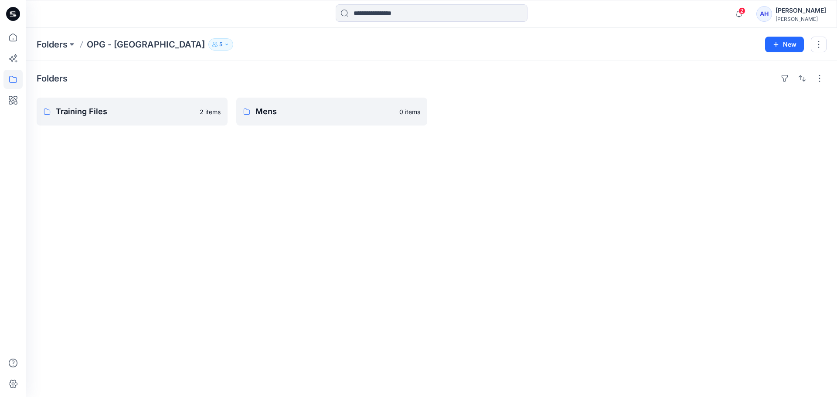
click at [259, 80] on div "Folders" at bounding box center [432, 79] width 790 height 14
